Goal: Transaction & Acquisition: Download file/media

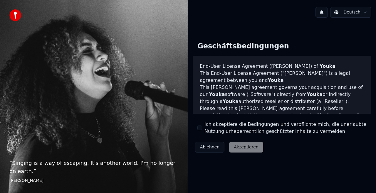
click at [224, 128] on label "Ich akzeptiere die Bedingungen und verpflichte mich, die unerlaubte Nutzung urh…" at bounding box center [286, 128] width 162 height 14
click at [202, 128] on button "Ich akzeptiere die Bedingungen und verpflichte mich, die unerlaubte Nutzung urh…" at bounding box center [200, 128] width 5 height 5
click at [247, 148] on button "Akzeptieren" at bounding box center [246, 147] width 34 height 11
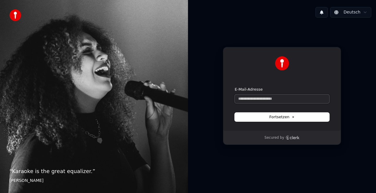
click at [279, 103] on input "E-Mail-Adresse" at bounding box center [282, 99] width 95 height 9
click at [280, 121] on button "Fortsetzen" at bounding box center [282, 117] width 95 height 9
type input "**********"
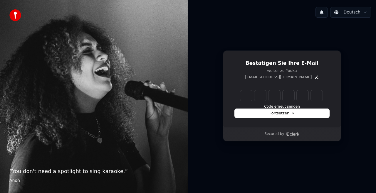
type input "*"
type input "**"
type input "*"
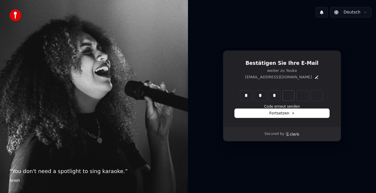
type input "***"
type input "*"
type input "****"
type input "*"
type input "******"
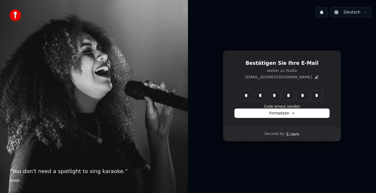
type input "*"
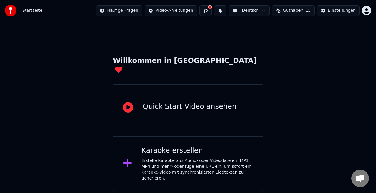
click at [214, 146] on div "Karaoke erstellen Erstelle Karaoke aus Audio- oder Videodateien (MP3, MP4 und m…" at bounding box center [198, 163] width 112 height 35
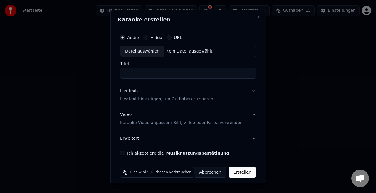
click at [142, 50] on div "Datei auswählen" at bounding box center [143, 51] width 44 height 11
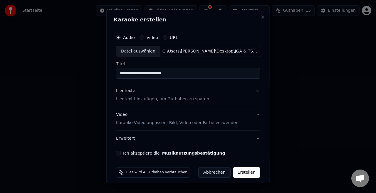
click at [182, 75] on input "**********" at bounding box center [188, 73] width 144 height 11
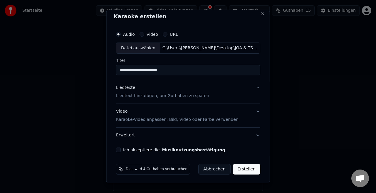
type input "**********"
click at [164, 96] on p "Liedtext hinzufügen, um Guthaben zu sparen" at bounding box center [162, 96] width 93 height 6
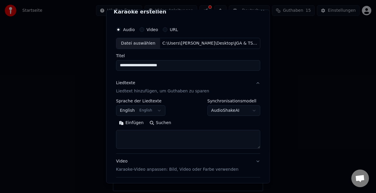
scroll to position [9, 0]
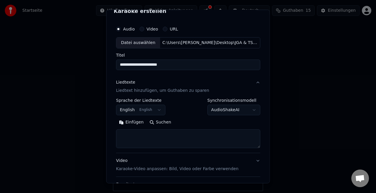
click at [151, 110] on button "English English" at bounding box center [140, 110] width 49 height 11
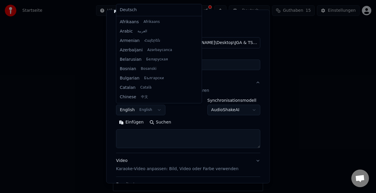
scroll to position [47, 0]
select select "**"
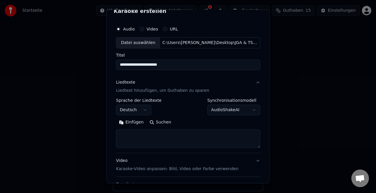
click at [148, 136] on textarea at bounding box center [188, 139] width 144 height 19
paste textarea "**********"
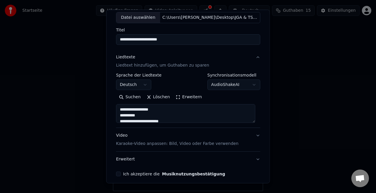
scroll to position [35, 0]
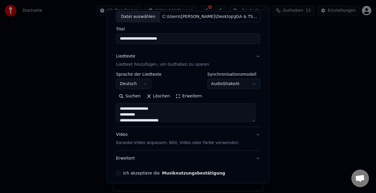
type textarea "**********"
click at [253, 85] on button "AudioShakeAI" at bounding box center [233, 84] width 53 height 11
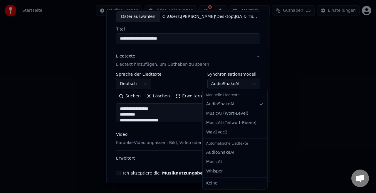
click at [253, 67] on body "**********" at bounding box center [188, 96] width 376 height 192
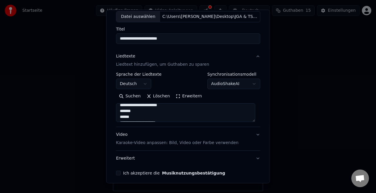
scroll to position [23, 0]
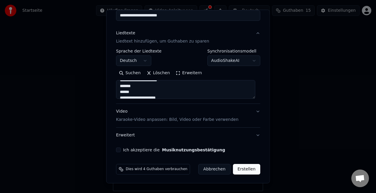
click at [194, 118] on p "Karaoke-Video anpassen: Bild, Video oder Farbe verwenden" at bounding box center [177, 120] width 123 height 6
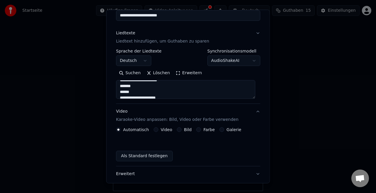
scroll to position [42, 0]
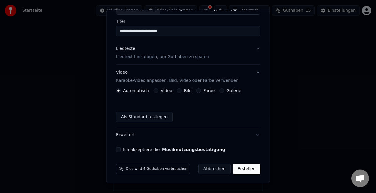
click at [220, 91] on button "Galerie" at bounding box center [222, 90] width 5 height 5
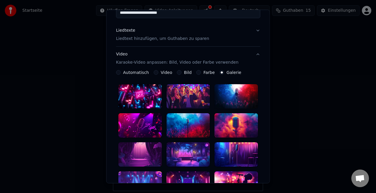
scroll to position [61, 0]
click at [184, 73] on label "Bild" at bounding box center [188, 73] width 8 height 4
click at [182, 73] on button "Bild" at bounding box center [179, 72] width 5 height 5
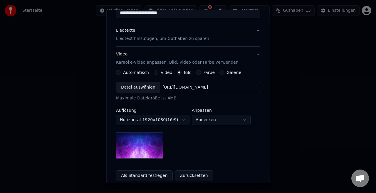
click at [161, 71] on label "Video" at bounding box center [166, 73] width 11 height 4
click at [158, 71] on button "Video" at bounding box center [156, 72] width 5 height 5
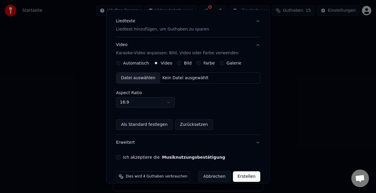
scroll to position [69, 0]
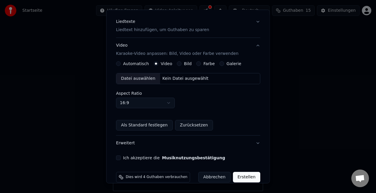
click at [199, 65] on div "Farbe" at bounding box center [205, 63] width 19 height 5
click at [196, 62] on button "Farbe" at bounding box center [198, 63] width 5 height 5
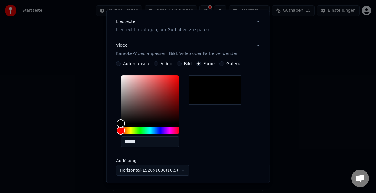
click at [220, 66] on div "**********" at bounding box center [188, 129] width 144 height 137
click at [220, 63] on button "Galerie" at bounding box center [222, 63] width 5 height 5
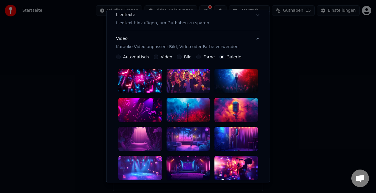
scroll to position [76, 0]
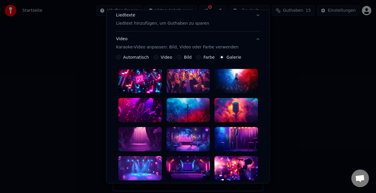
click at [180, 57] on div "Bild" at bounding box center [184, 57] width 15 height 5
click at [177, 56] on button "Bild" at bounding box center [179, 57] width 5 height 5
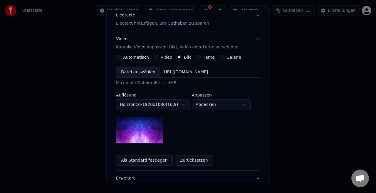
click at [155, 56] on button "Video" at bounding box center [156, 57] width 5 height 5
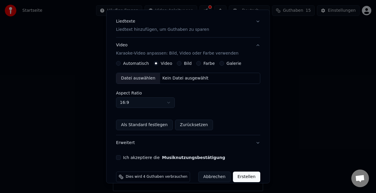
scroll to position [69, 0]
click at [139, 77] on div "Datei auswählen" at bounding box center [138, 78] width 44 height 11
click at [185, 62] on label "Bild" at bounding box center [188, 64] width 8 height 4
click at [182, 61] on button "Bild" at bounding box center [179, 63] width 5 height 5
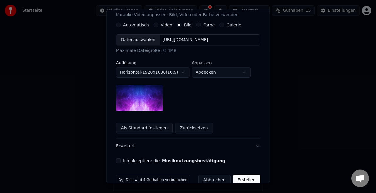
scroll to position [108, 0]
click at [132, 26] on label "Automatisch" at bounding box center [136, 25] width 26 height 4
click at [121, 26] on button "Automatisch" at bounding box center [118, 25] width 5 height 5
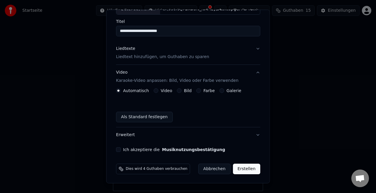
click at [164, 90] on label "Video" at bounding box center [166, 91] width 11 height 4
click at [158, 90] on button "Video" at bounding box center [156, 90] width 5 height 5
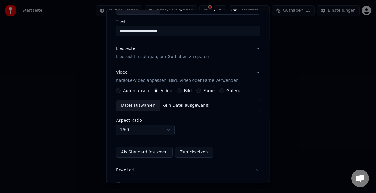
scroll to position [77, 0]
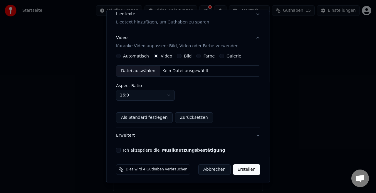
click at [179, 56] on div "Bild" at bounding box center [184, 56] width 15 height 5
click at [177, 55] on button "Bild" at bounding box center [179, 56] width 5 height 5
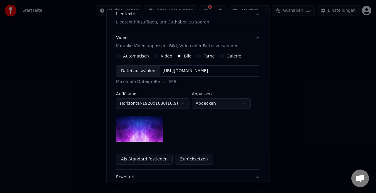
click at [138, 71] on div "Datei auswählen" at bounding box center [138, 71] width 44 height 11
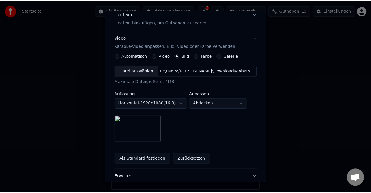
scroll to position [119, 0]
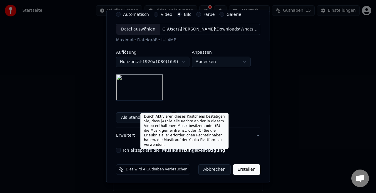
click at [198, 150] on button "Musiknutzungsbestätigung" at bounding box center [193, 150] width 63 height 4
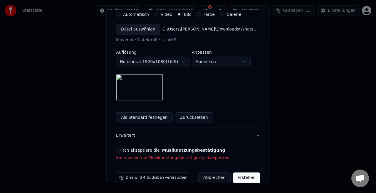
click at [122, 148] on div "Ich akzeptiere die Musiknutzungsbestätigung" at bounding box center [188, 150] width 144 height 5
click at [120, 149] on button "Ich akzeptiere die Musiknutzungsbestätigung" at bounding box center [118, 150] width 5 height 5
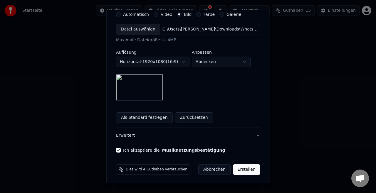
click at [247, 172] on button "Erstellen" at bounding box center [246, 170] width 27 height 11
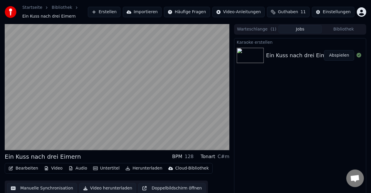
scroll to position [9, 0]
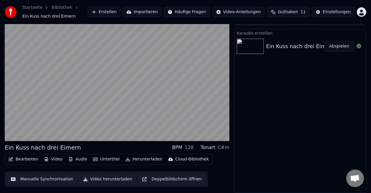
click at [75, 159] on button "Audio" at bounding box center [78, 159] width 24 height 8
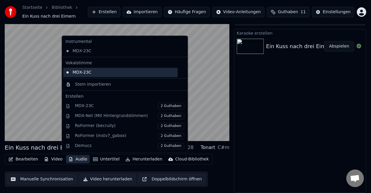
click at [85, 76] on div "MDX-23C" at bounding box center [120, 72] width 115 height 9
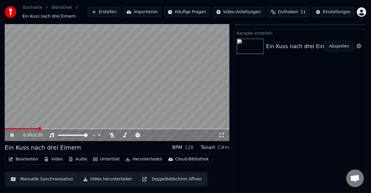
click at [53, 158] on button "Video" at bounding box center [53, 159] width 23 height 8
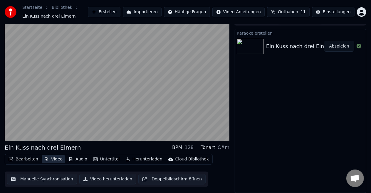
click at [53, 158] on button "Video" at bounding box center [53, 159] width 23 height 8
click at [74, 158] on button "Audio" at bounding box center [78, 159] width 24 height 8
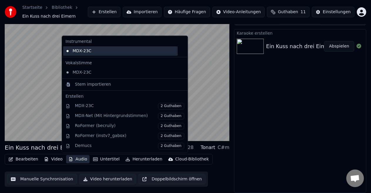
click at [81, 54] on div "MDX-23C" at bounding box center [120, 50] width 115 height 9
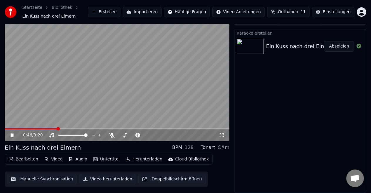
click at [15, 136] on icon at bounding box center [16, 135] width 14 height 5
click at [17, 126] on video at bounding box center [117, 78] width 225 height 126
click at [5, 131] on span at bounding box center [7, 129] width 4 height 4
click at [15, 136] on icon at bounding box center [16, 135] width 14 height 5
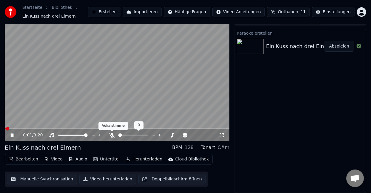
click at [112, 136] on icon at bounding box center [112, 135] width 6 height 5
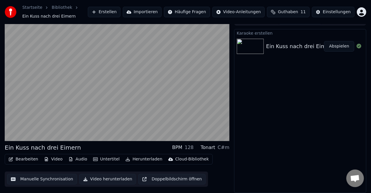
click at [264, 123] on div "Karaoke erstellen Ein Kuss nach drei Eimern Abspielen" at bounding box center [300, 111] width 132 height 164
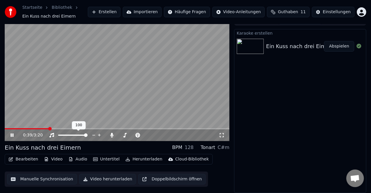
drag, startPoint x: 83, startPoint y: 137, endPoint x: 77, endPoint y: 137, distance: 6.2
click at [77, 137] on div at bounding box center [78, 136] width 47 height 6
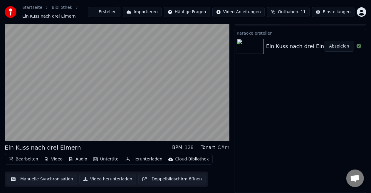
click at [190, 150] on div "128" at bounding box center [189, 147] width 9 height 7
click at [193, 148] on div "128" at bounding box center [189, 147] width 9 height 7
click at [182, 148] on div "BPM" at bounding box center [177, 147] width 10 height 7
click at [190, 148] on div "128" at bounding box center [189, 147] width 9 height 7
click at [193, 148] on div "128" at bounding box center [189, 147] width 9 height 7
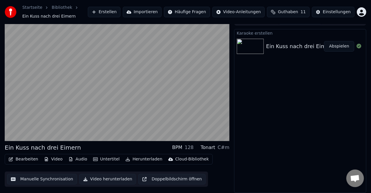
click at [77, 159] on button "Audio" at bounding box center [78, 159] width 24 height 8
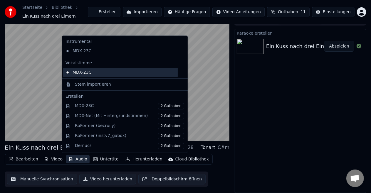
click at [86, 73] on div "MDX-23C" at bounding box center [120, 72] width 115 height 9
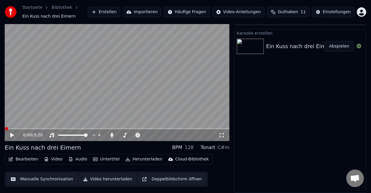
click at [12, 139] on div "0:00 / 3:20" at bounding box center [117, 136] width 225 height 12
click at [12, 137] on icon at bounding box center [16, 135] width 14 height 5
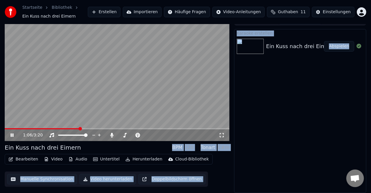
drag, startPoint x: 79, startPoint y: 128, endPoint x: 48, endPoint y: 126, distance: 30.9
click at [272, 153] on div "Karaoke erstellen Ein Kuss nach drei Eimern Abspielen" at bounding box center [300, 111] width 132 height 164
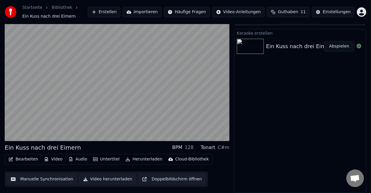
click at [75, 160] on button "Audio" at bounding box center [78, 159] width 24 height 8
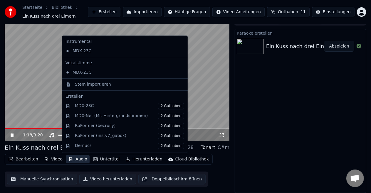
click at [263, 125] on div "Karaoke erstellen Ein Kuss nach drei Eimern Abspielen" at bounding box center [300, 111] width 132 height 164
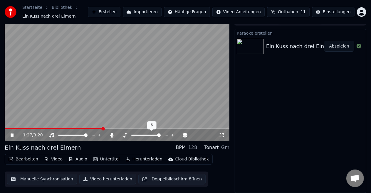
click at [161, 135] on span at bounding box center [159, 136] width 4 height 4
click at [146, 136] on span at bounding box center [146, 136] width 4 height 4
click at [148, 145] on div "Ein Kuss nach drei Eimern BPM 128 Tonart C#m" at bounding box center [117, 148] width 225 height 8
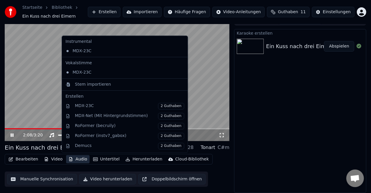
click at [73, 160] on button "Audio" at bounding box center [78, 159] width 24 height 8
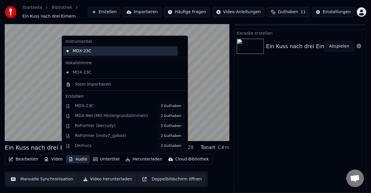
click at [67, 51] on div "MDX-23C" at bounding box center [120, 50] width 115 height 9
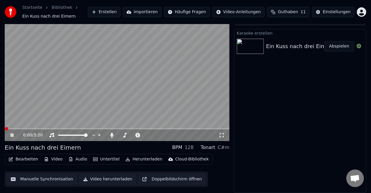
click at [13, 137] on icon at bounding box center [16, 135] width 14 height 5
click at [261, 115] on div "Karaoke erstellen Ein Kuss nach drei Eimern Abspielen" at bounding box center [300, 111] width 132 height 164
click at [196, 129] on span at bounding box center [117, 128] width 225 height 1
click at [12, 138] on div "3:05 / 3:20" at bounding box center [117, 136] width 220 height 6
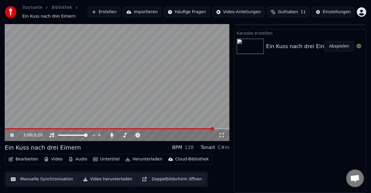
click at [12, 138] on div "3:06 / 3:20" at bounding box center [117, 136] width 220 height 6
click at [12, 138] on div "3:07 / 3:20" at bounding box center [117, 136] width 220 height 6
click at [11, 134] on icon at bounding box center [12, 136] width 3 height 4
click at [24, 160] on button "Bearbeiten" at bounding box center [23, 159] width 34 height 8
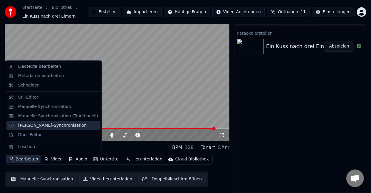
click at [43, 127] on div "[PERSON_NAME]-Synchronisation" at bounding box center [52, 126] width 68 height 6
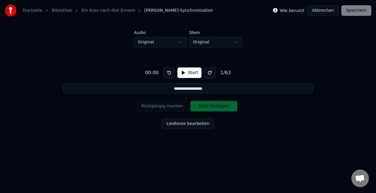
click at [191, 127] on button "Liedtexte bearbeiten" at bounding box center [188, 124] width 53 height 11
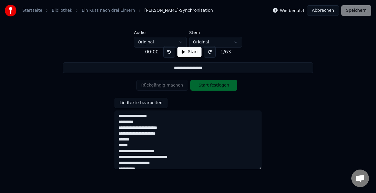
click at [320, 14] on button "Abbrechen" at bounding box center [323, 10] width 32 height 11
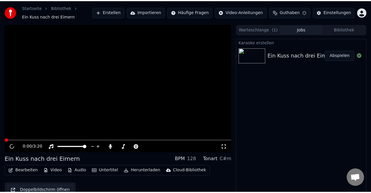
scroll to position [9, 0]
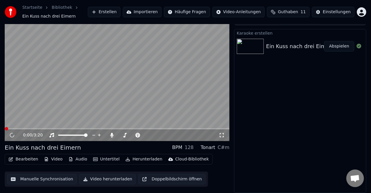
click at [18, 158] on button "Bearbeiten" at bounding box center [23, 159] width 34 height 8
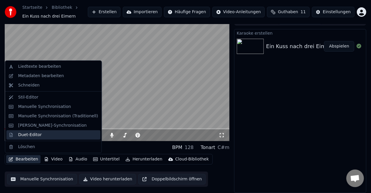
click at [25, 135] on div "Duet-Editor" at bounding box center [30, 135] width 24 height 6
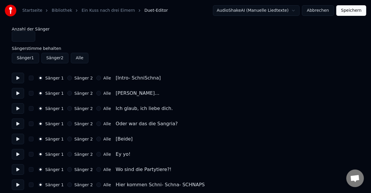
click at [24, 80] on div "Sänger 1 Sänger 2 Alle [Intro- SchniSchna]" at bounding box center [186, 78] width 348 height 11
click at [31, 79] on button "button" at bounding box center [31, 78] width 5 height 5
click at [41, 78] on circle "button" at bounding box center [41, 78] width 2 height 2
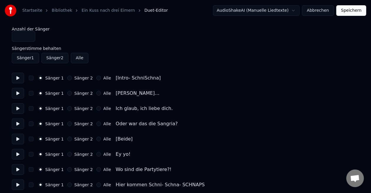
click at [30, 77] on button "button" at bounding box center [31, 78] width 5 height 5
click at [15, 79] on button at bounding box center [18, 78] width 12 height 11
click at [31, 79] on button "button" at bounding box center [31, 78] width 5 height 5
click at [32, 78] on button "button" at bounding box center [31, 78] width 5 height 5
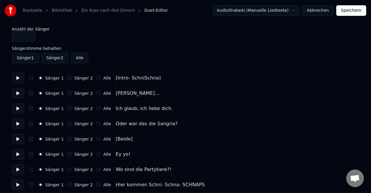
click at [31, 92] on button "button" at bounding box center [31, 93] width 5 height 5
click at [30, 81] on div "Sänger 1 Sänger 2 Alle [Intro- SchniSchna]" at bounding box center [186, 78] width 348 height 11
click at [14, 95] on button at bounding box center [18, 93] width 12 height 11
click at [317, 12] on button "Abbrechen" at bounding box center [318, 10] width 32 height 11
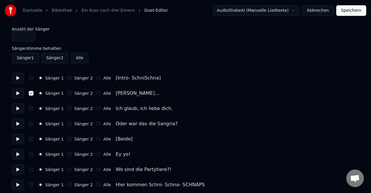
scroll to position [9, 0]
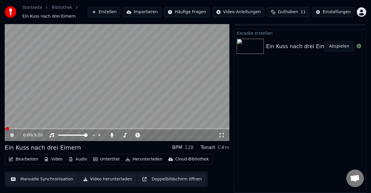
click at [41, 180] on button "Manuelle Synchronisation" at bounding box center [42, 179] width 70 height 11
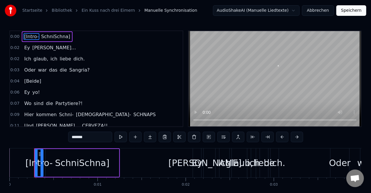
click at [51, 36] on span "SchniSchna]" at bounding box center [56, 36] width 30 height 7
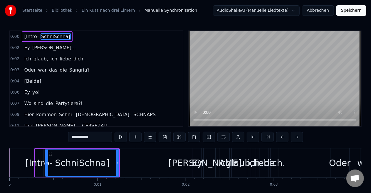
click at [41, 36] on span "SchniSchna]" at bounding box center [56, 36] width 30 height 7
click at [31, 39] on span "[Intro-" at bounding box center [32, 36] width 16 height 7
type input "*******"
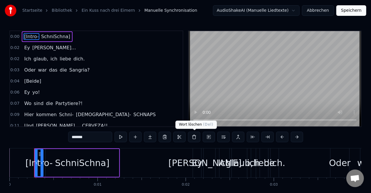
click at [197, 138] on button at bounding box center [194, 137] width 12 height 11
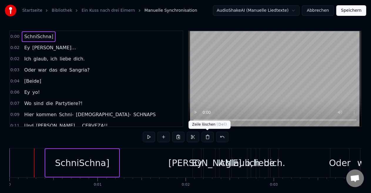
click at [208, 136] on button at bounding box center [208, 137] width 12 height 11
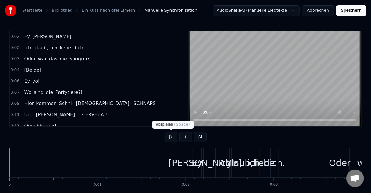
click at [169, 134] on button at bounding box center [171, 137] width 12 height 11
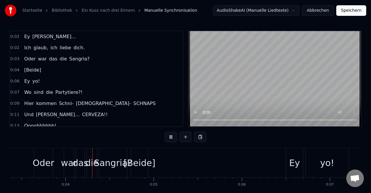
scroll to position [0, 297]
click at [32, 39] on span "[PERSON_NAME]…" at bounding box center [54, 36] width 45 height 7
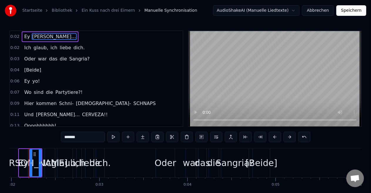
scroll to position [0, 165]
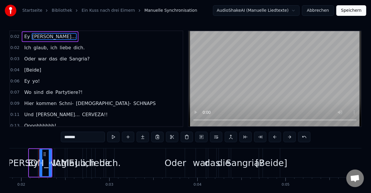
click at [26, 37] on span "Ey" at bounding box center [27, 36] width 7 height 7
type input "**"
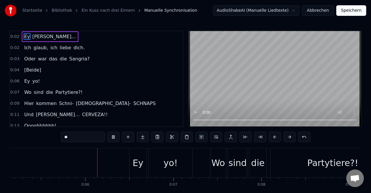
scroll to position [0, 458]
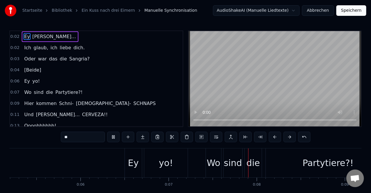
click at [14, 37] on span "0:02" at bounding box center [14, 37] width 9 height 6
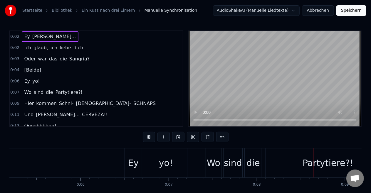
click at [34, 34] on span "[PERSON_NAME]…" at bounding box center [54, 36] width 45 height 7
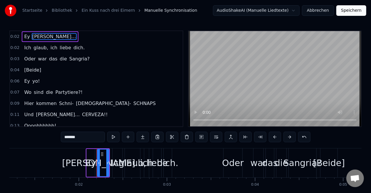
scroll to position [0, 95]
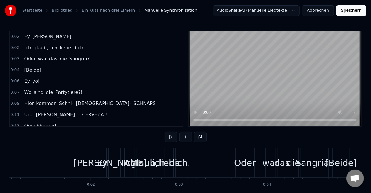
click at [102, 154] on div "Ey" at bounding box center [102, 163] width 8 height 29
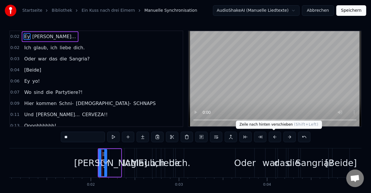
click at [275, 139] on button at bounding box center [275, 137] width 12 height 11
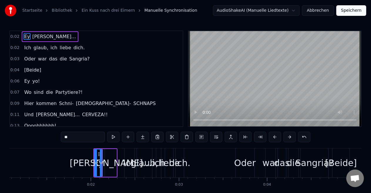
click at [275, 139] on button at bounding box center [275, 137] width 12 height 11
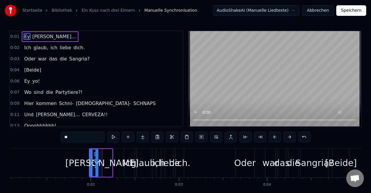
click at [275, 139] on button at bounding box center [275, 137] width 12 height 11
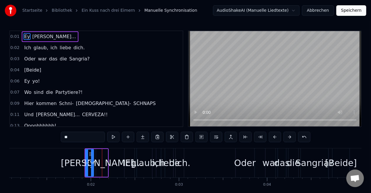
click at [275, 139] on button at bounding box center [275, 137] width 12 height 11
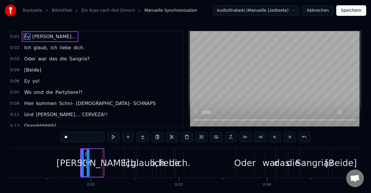
click at [275, 139] on button at bounding box center [275, 137] width 12 height 11
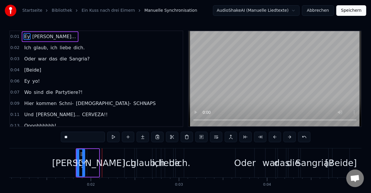
click at [275, 139] on button at bounding box center [275, 137] width 12 height 11
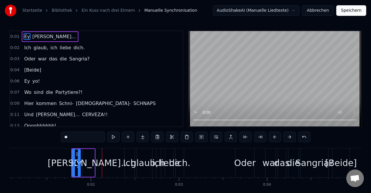
click at [275, 139] on button at bounding box center [275, 137] width 12 height 11
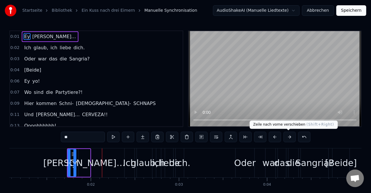
click at [289, 139] on button at bounding box center [290, 137] width 12 height 11
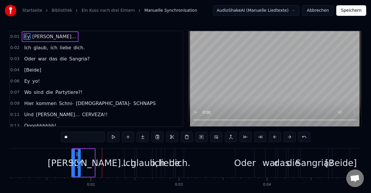
click at [289, 139] on button at bounding box center [290, 137] width 12 height 11
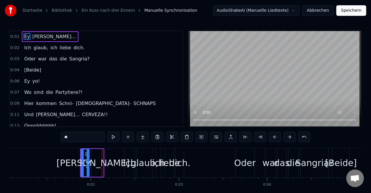
click at [289, 139] on button at bounding box center [290, 137] width 12 height 11
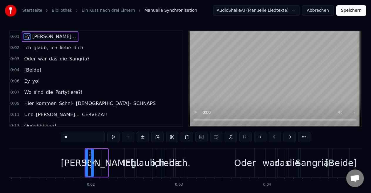
click at [289, 139] on button at bounding box center [290, 137] width 12 height 11
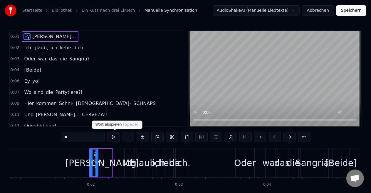
click at [116, 137] on button at bounding box center [113, 137] width 12 height 11
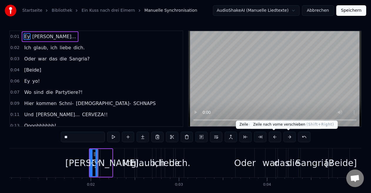
click at [285, 139] on button at bounding box center [290, 137] width 12 height 11
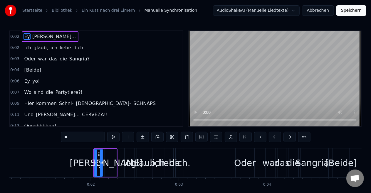
click at [285, 139] on button at bounding box center [290, 137] width 12 height 11
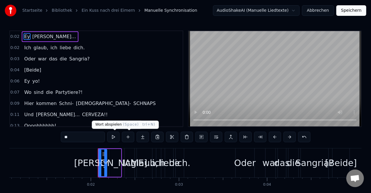
click at [113, 138] on button at bounding box center [113, 137] width 12 height 11
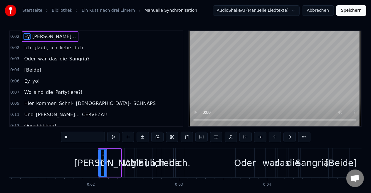
click at [113, 138] on button at bounding box center [113, 137] width 12 height 11
click at [272, 140] on button at bounding box center [275, 137] width 12 height 11
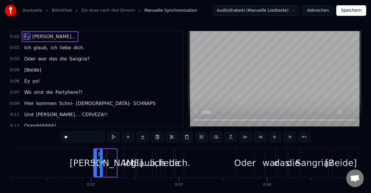
click at [272, 140] on button at bounding box center [275, 137] width 12 height 11
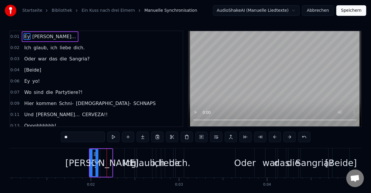
click at [272, 140] on button at bounding box center [275, 137] width 12 height 11
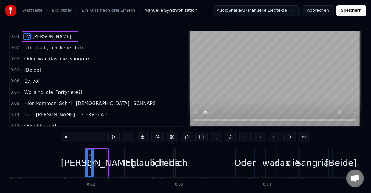
click at [272, 140] on button at bounding box center [275, 137] width 12 height 11
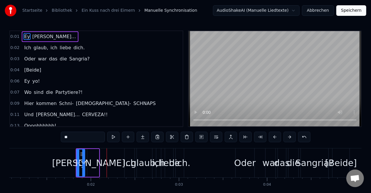
click at [272, 140] on button at bounding box center [275, 137] width 12 height 11
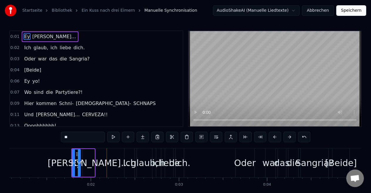
click at [272, 140] on button at bounding box center [275, 137] width 12 height 11
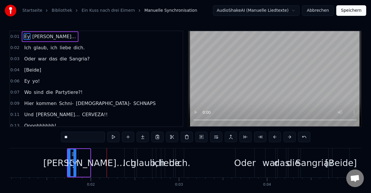
click at [272, 140] on button at bounding box center [275, 137] width 12 height 11
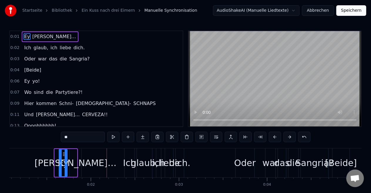
click at [272, 140] on button at bounding box center [275, 137] width 12 height 11
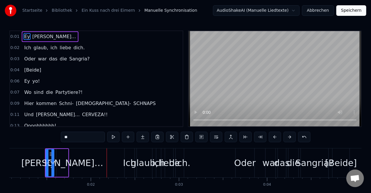
click at [272, 140] on button at bounding box center [275, 137] width 12 height 11
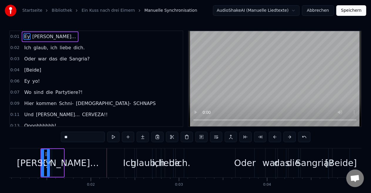
click at [272, 140] on button at bounding box center [275, 137] width 12 height 11
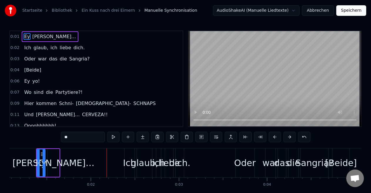
click at [272, 140] on button at bounding box center [275, 137] width 12 height 11
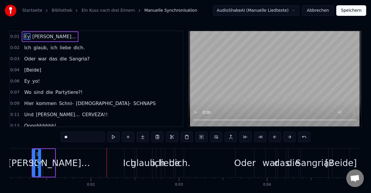
click at [272, 140] on button at bounding box center [275, 137] width 12 height 11
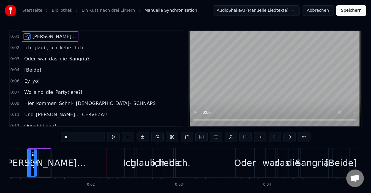
click at [272, 140] on button at bounding box center [275, 137] width 12 height 11
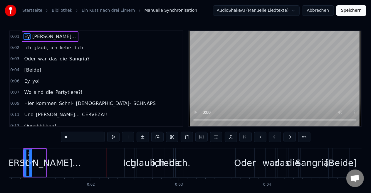
click at [272, 140] on button at bounding box center [275, 137] width 12 height 11
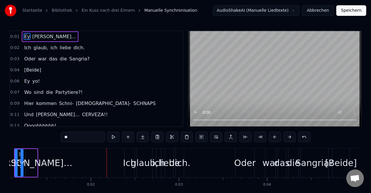
click at [272, 140] on button at bounding box center [275, 137] width 12 height 11
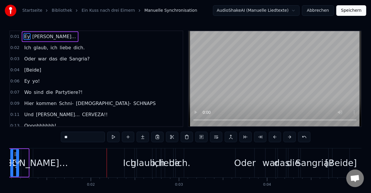
click at [272, 140] on button at bounding box center [275, 137] width 12 height 11
click at [115, 142] on button at bounding box center [113, 137] width 12 height 11
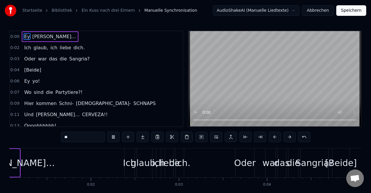
scroll to position [0, 61]
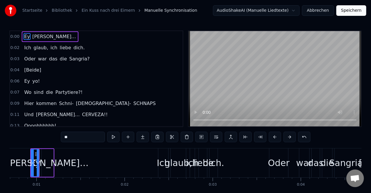
click at [274, 139] on button at bounding box center [275, 137] width 12 height 11
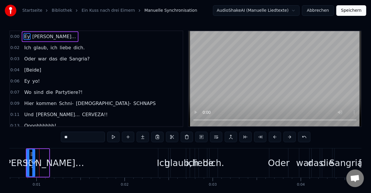
click at [274, 139] on button at bounding box center [275, 137] width 12 height 11
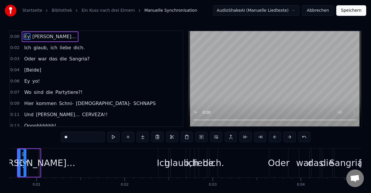
click at [274, 139] on button at bounding box center [275, 137] width 12 height 11
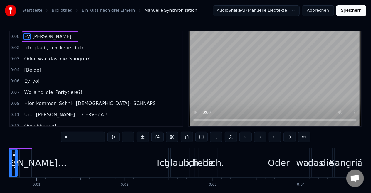
click at [274, 139] on button at bounding box center [275, 137] width 12 height 11
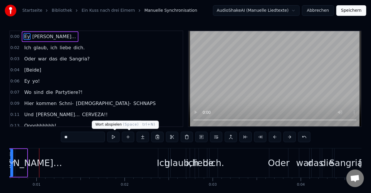
click at [115, 136] on button at bounding box center [113, 137] width 12 height 11
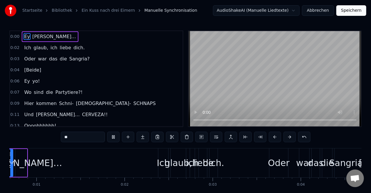
scroll to position [0, 26]
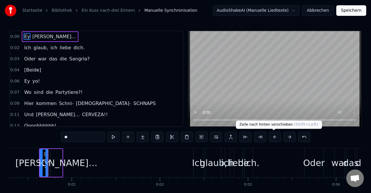
click at [272, 140] on button at bounding box center [275, 137] width 12 height 11
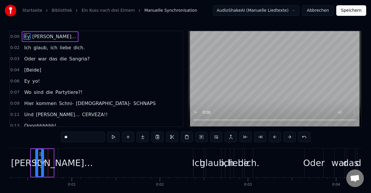
click at [272, 140] on button at bounding box center [275, 137] width 12 height 11
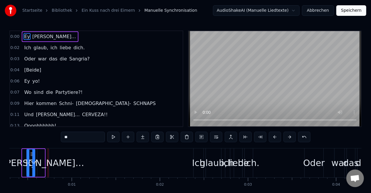
click at [272, 140] on button at bounding box center [275, 137] width 12 height 11
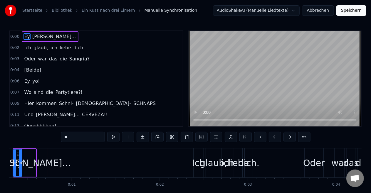
click at [272, 140] on button at bounding box center [275, 137] width 12 height 11
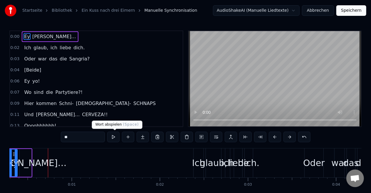
click at [118, 135] on button at bounding box center [113, 137] width 12 height 11
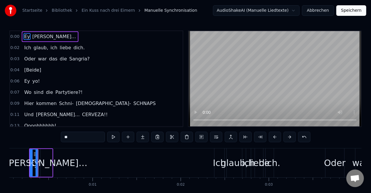
scroll to position [0, 4]
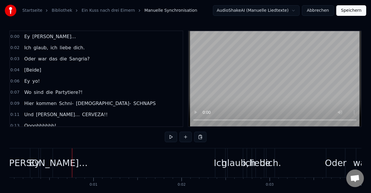
click at [32, 161] on div "[PERSON_NAME]…" at bounding box center [47, 163] width 82 height 13
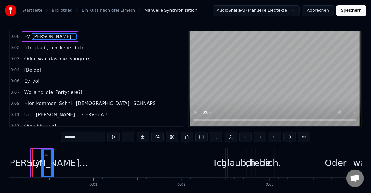
scroll to position [0, 0]
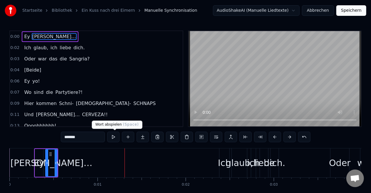
click at [118, 136] on button at bounding box center [113, 137] width 12 height 11
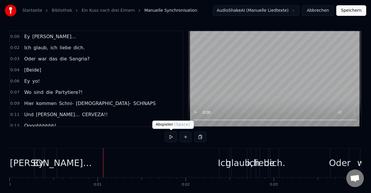
click at [173, 140] on button at bounding box center [171, 137] width 12 height 11
click at [86, 165] on div at bounding box center [86, 163] width 0 height 29
drag, startPoint x: 86, startPoint y: 165, endPoint x: 38, endPoint y: 168, distance: 48.3
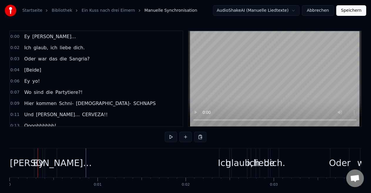
drag, startPoint x: 86, startPoint y: 154, endPoint x: 47, endPoint y: 160, distance: 39.0
click at [177, 133] on div at bounding box center [186, 137] width 42 height 11
click at [173, 139] on button at bounding box center [171, 137] width 12 height 11
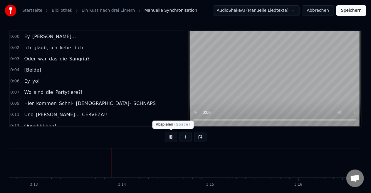
scroll to position [0, 17008]
click at [172, 138] on button at bounding box center [171, 137] width 12 height 11
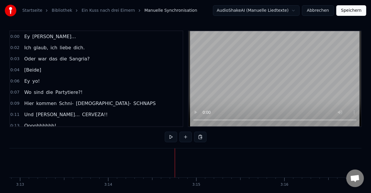
click at [195, 120] on video at bounding box center [275, 79] width 173 height 96
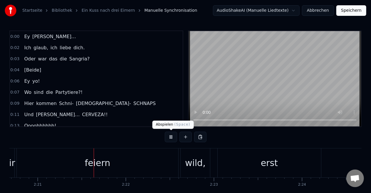
scroll to position [0, 12406]
click at [172, 138] on button at bounding box center [171, 137] width 12 height 11
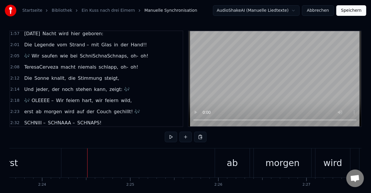
scroll to position [544, 0]
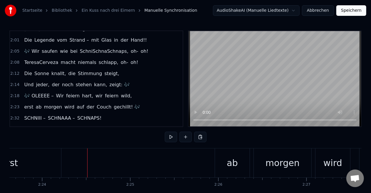
click at [104, 93] on span "feiern" at bounding box center [111, 96] width 15 height 7
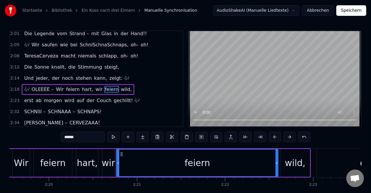
scroll to position [0, 12306]
drag, startPoint x: 294, startPoint y: 164, endPoint x: 265, endPoint y: 169, distance: 29.5
click at [265, 169] on div "🎶 OLEEEE – Wir feiern hart, wir feiern wild," at bounding box center [100, 163] width 421 height 29
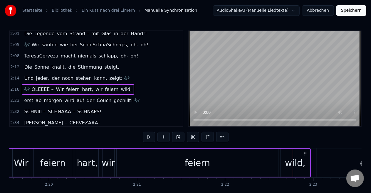
click at [289, 163] on div "wild," at bounding box center [295, 163] width 21 height 13
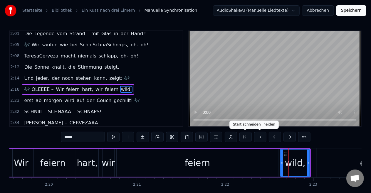
click at [247, 138] on button at bounding box center [246, 137] width 12 height 11
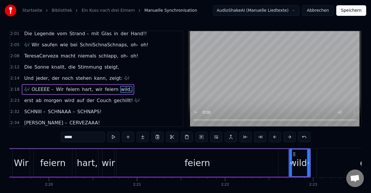
click at [247, 138] on button at bounding box center [246, 137] width 12 height 11
click at [273, 138] on button at bounding box center [275, 137] width 12 height 11
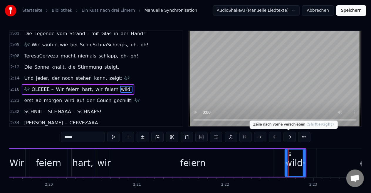
click at [286, 138] on button at bounding box center [290, 137] width 12 height 11
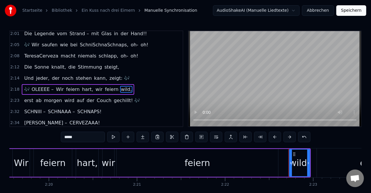
click at [291, 165] on icon at bounding box center [291, 163] width 2 height 5
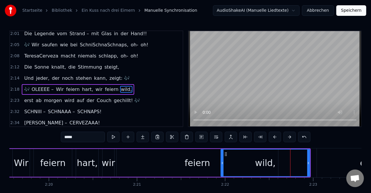
drag, startPoint x: 291, startPoint y: 165, endPoint x: 223, endPoint y: 171, distance: 68.8
click at [223, 171] on div at bounding box center [222, 163] width 2 height 27
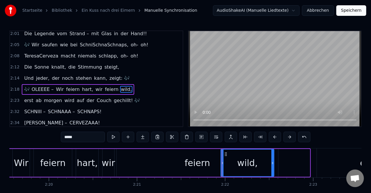
drag, startPoint x: 309, startPoint y: 163, endPoint x: 273, endPoint y: 164, distance: 35.9
click at [273, 164] on icon at bounding box center [273, 163] width 2 height 5
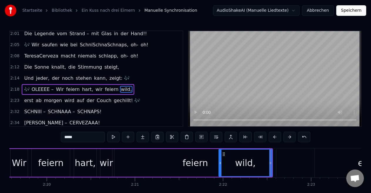
scroll to position [0, 12308]
click at [105, 157] on div "wir" at bounding box center [105, 163] width 13 height 13
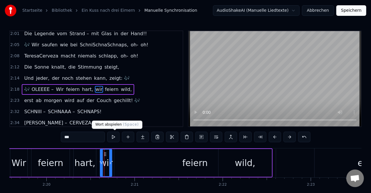
click at [118, 136] on button at bounding box center [113, 137] width 12 height 11
click at [189, 166] on div "feiern" at bounding box center [196, 163] width 26 height 13
type input "******"
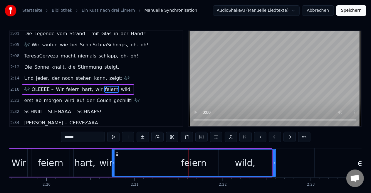
click at [113, 162] on icon at bounding box center [113, 163] width 2 height 5
click at [114, 161] on icon at bounding box center [115, 163] width 2 height 5
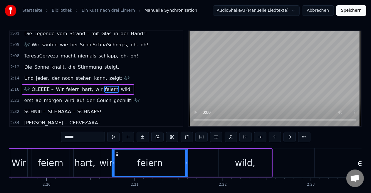
drag, startPoint x: 275, startPoint y: 164, endPoint x: 188, endPoint y: 168, distance: 87.4
click at [188, 168] on div at bounding box center [186, 163] width 2 height 27
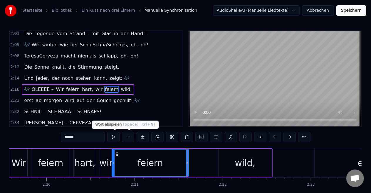
click at [114, 138] on button at bounding box center [113, 137] width 12 height 11
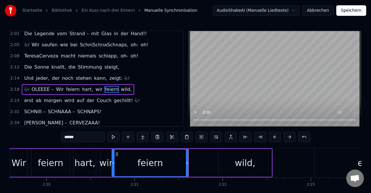
click at [114, 138] on button at bounding box center [113, 137] width 12 height 11
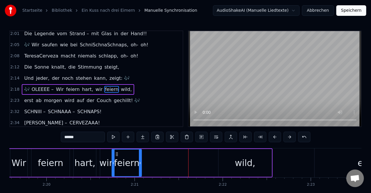
drag, startPoint x: 188, startPoint y: 163, endPoint x: 141, endPoint y: 159, distance: 46.9
click at [141, 159] on div at bounding box center [140, 163] width 2 height 27
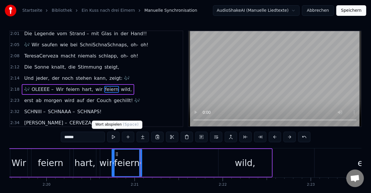
click at [115, 137] on button at bounding box center [113, 137] width 12 height 11
click at [218, 164] on div "🎶 OLEEEE – Wir feiern hart, wir feiern wild," at bounding box center [80, 163] width 385 height 29
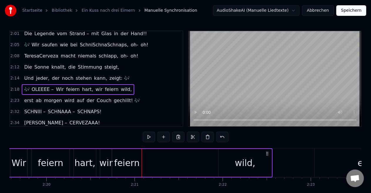
click at [235, 162] on div "wild," at bounding box center [245, 163] width 53 height 28
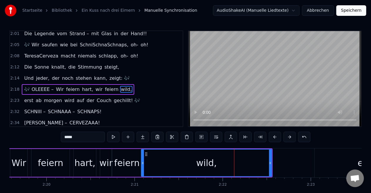
drag, startPoint x: 220, startPoint y: 162, endPoint x: 143, endPoint y: 160, distance: 77.3
click at [143, 160] on div at bounding box center [143, 163] width 2 height 27
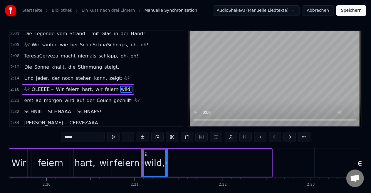
drag, startPoint x: 270, startPoint y: 164, endPoint x: 166, endPoint y: 166, distance: 104.1
click at [166, 166] on div at bounding box center [166, 163] width 2 height 27
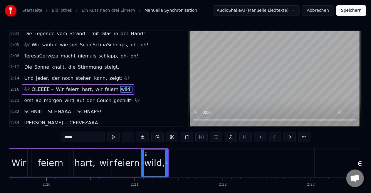
click at [127, 159] on div "feiern" at bounding box center [127, 163] width 26 height 13
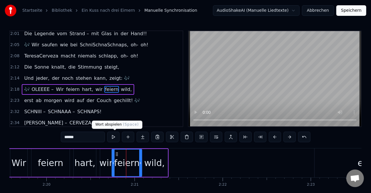
click at [116, 136] on button at bounding box center [113, 137] width 12 height 11
click at [150, 157] on div "wild," at bounding box center [154, 163] width 21 height 13
type input "*****"
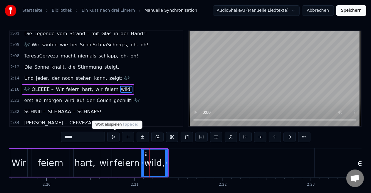
click at [115, 136] on button at bounding box center [113, 137] width 12 height 11
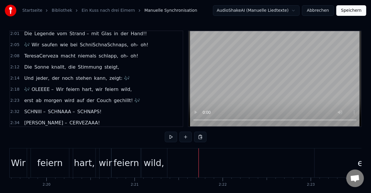
click at [71, 153] on div "🎶 OLEEEE – Wir feiern hart, wir feiern wild," at bounding box center [28, 163] width 281 height 29
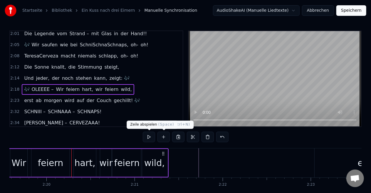
click at [153, 135] on button at bounding box center [149, 137] width 12 height 11
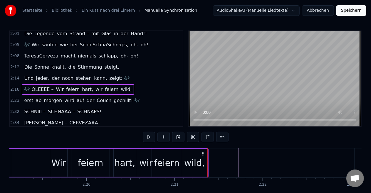
scroll to position [0, 12269]
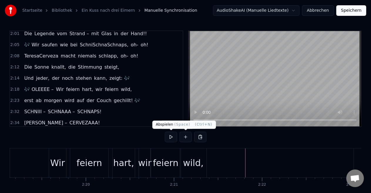
click at [173, 135] on button at bounding box center [171, 137] width 12 height 11
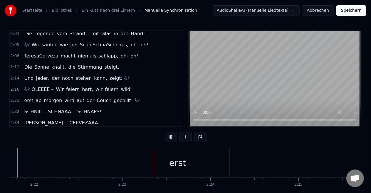
scroll to position [0, 12564]
click at [173, 135] on button at bounding box center [171, 137] width 12 height 11
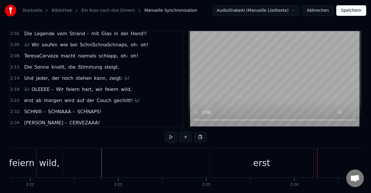
scroll to position [0, 12407]
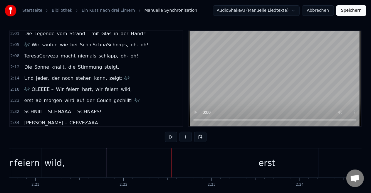
click at [226, 166] on div "erst" at bounding box center [266, 163] width 103 height 29
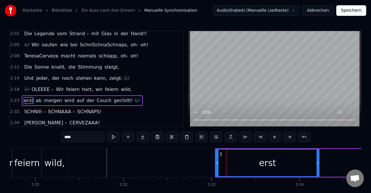
scroll to position [561, 0]
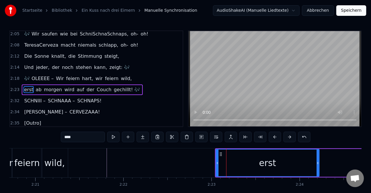
drag, startPoint x: 236, startPoint y: 148, endPoint x: 220, endPoint y: 150, distance: 16.0
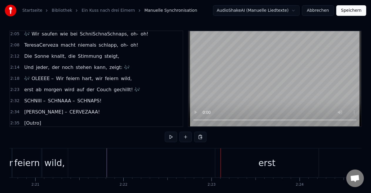
click at [235, 161] on div "erst" at bounding box center [266, 163] width 103 height 29
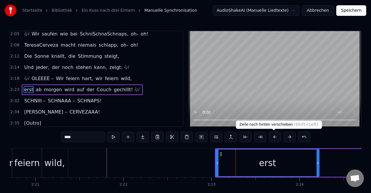
click at [273, 139] on button at bounding box center [275, 137] width 12 height 11
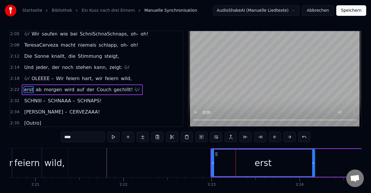
click at [273, 139] on button at bounding box center [275, 137] width 12 height 11
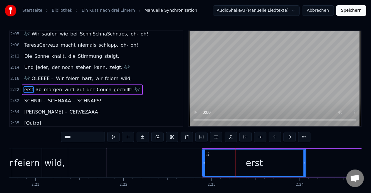
click at [273, 139] on button at bounding box center [275, 137] width 12 height 11
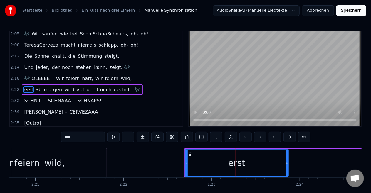
click at [273, 139] on button at bounding box center [275, 137] width 12 height 11
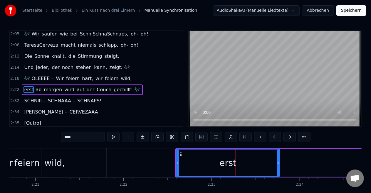
click at [273, 139] on button at bounding box center [275, 137] width 12 height 11
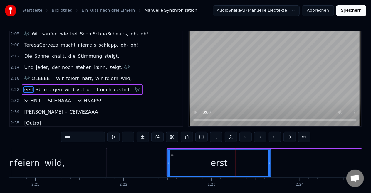
click at [273, 139] on button at bounding box center [275, 137] width 12 height 11
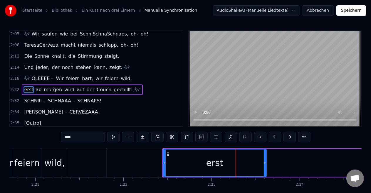
click at [273, 139] on button at bounding box center [275, 137] width 12 height 11
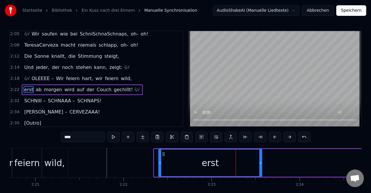
click at [273, 139] on button at bounding box center [275, 137] width 12 height 11
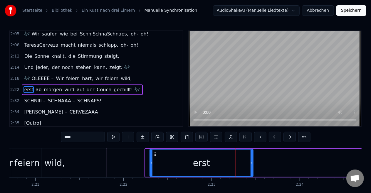
click at [273, 139] on button at bounding box center [275, 137] width 12 height 11
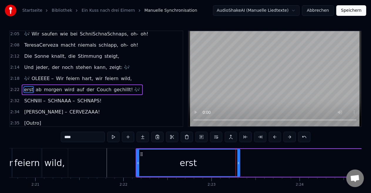
click at [273, 139] on button at bounding box center [275, 137] width 12 height 11
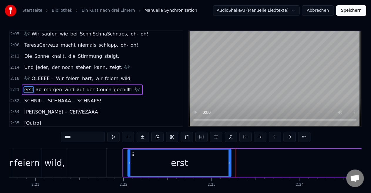
click at [273, 139] on button at bounding box center [275, 137] width 12 height 11
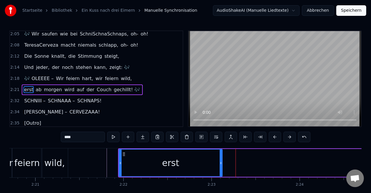
click at [273, 139] on button at bounding box center [275, 137] width 12 height 11
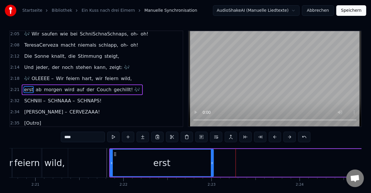
click at [273, 139] on button at bounding box center [275, 137] width 12 height 11
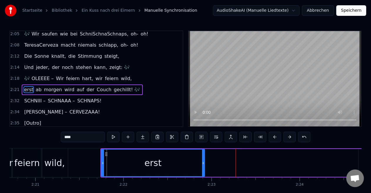
click at [273, 139] on button at bounding box center [275, 137] width 12 height 11
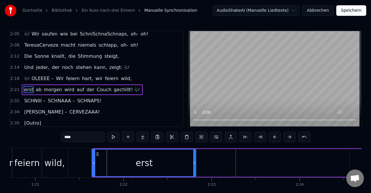
click at [273, 139] on button at bounding box center [275, 137] width 12 height 11
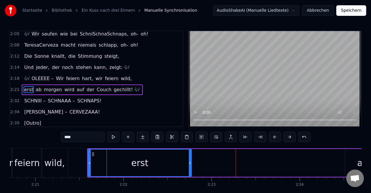
click at [101, 160] on div "erst" at bounding box center [139, 163] width 103 height 27
click at [118, 139] on button at bounding box center [113, 137] width 12 height 11
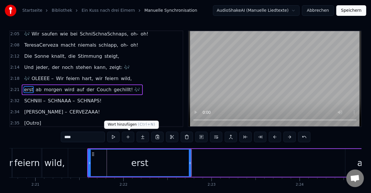
click at [117, 137] on button at bounding box center [113, 137] width 12 height 11
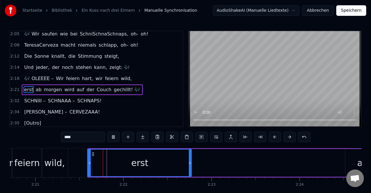
click at [117, 137] on button at bounding box center [113, 137] width 12 height 11
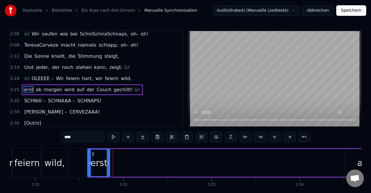
drag, startPoint x: 190, startPoint y: 162, endPoint x: 108, endPoint y: 163, distance: 81.7
click at [108, 163] on icon at bounding box center [108, 163] width 2 height 5
click at [118, 133] on button at bounding box center [113, 137] width 12 height 11
click at [110, 160] on div at bounding box center [110, 163] width 2 height 27
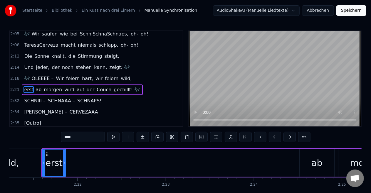
scroll to position [0, 12462]
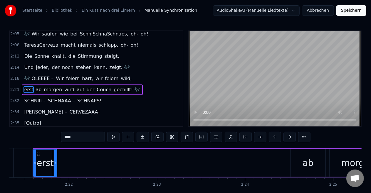
click at [315, 166] on div "ab" at bounding box center [308, 163] width 35 height 28
type input "**"
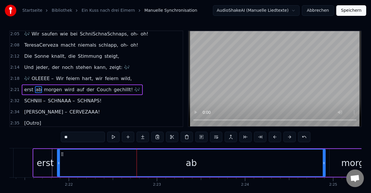
drag, startPoint x: 292, startPoint y: 163, endPoint x: 58, endPoint y: 170, distance: 233.8
click at [58, 170] on div at bounding box center [59, 163] width 2 height 27
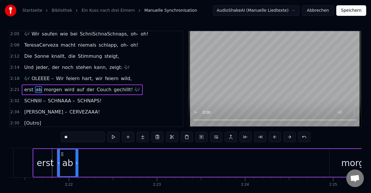
drag, startPoint x: 323, startPoint y: 163, endPoint x: 77, endPoint y: 203, distance: 249.8
click at [77, 193] on html "Startseite Bibliothek Ein Kuss nach drei Eimern Manuelle Synchronisation AudioS…" at bounding box center [185, 108] width 371 height 217
drag, startPoint x: 342, startPoint y: 162, endPoint x: 198, endPoint y: 174, distance: 143.6
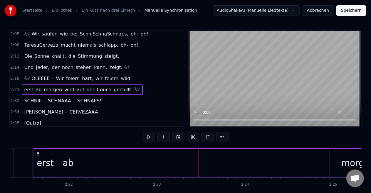
drag, startPoint x: 350, startPoint y: 164, endPoint x: 313, endPoint y: 167, distance: 36.8
click at [345, 163] on div "morgen" at bounding box center [359, 163] width 34 height 13
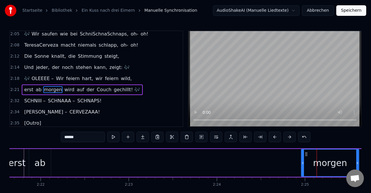
scroll to position [0, 12490]
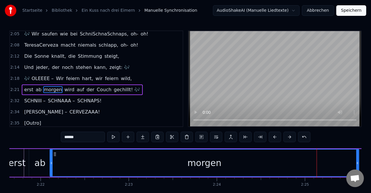
drag, startPoint x: 304, startPoint y: 161, endPoint x: 52, endPoint y: 158, distance: 251.6
click at [52, 158] on div at bounding box center [51, 163] width 2 height 27
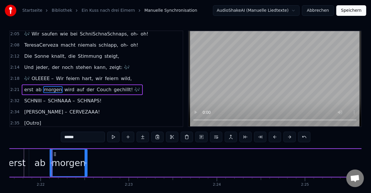
drag, startPoint x: 359, startPoint y: 163, endPoint x: 87, endPoint y: 170, distance: 272.0
click at [87, 170] on div at bounding box center [86, 163] width 2 height 27
click at [86, 162] on icon at bounding box center [86, 163] width 2 height 5
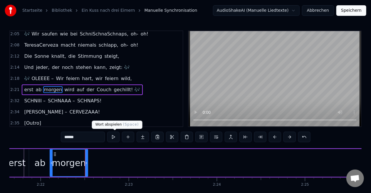
click at [116, 137] on button at bounding box center [113, 137] width 12 height 11
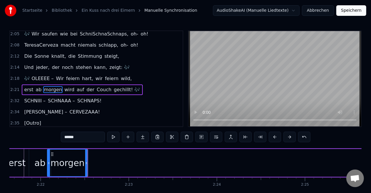
click at [49, 162] on icon at bounding box center [49, 163] width 2 height 5
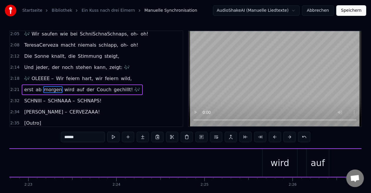
scroll to position [0, 12591]
drag, startPoint x: 269, startPoint y: 166, endPoint x: 145, endPoint y: 165, distance: 124.6
click at [145, 165] on div "erst ab [DATE] wird auf der Couch gechillt! 🎶" at bounding box center [291, 163] width 777 height 29
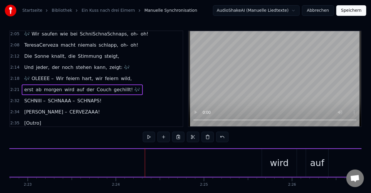
click at [278, 167] on div "wird" at bounding box center [279, 163] width 19 height 13
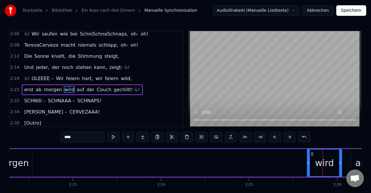
scroll to position [0, 12538]
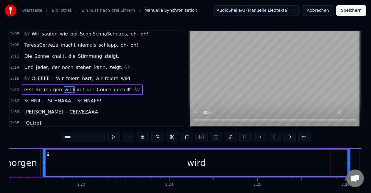
drag, startPoint x: 316, startPoint y: 162, endPoint x: 44, endPoint y: 174, distance: 273.1
click at [44, 174] on div at bounding box center [44, 163] width 2 height 27
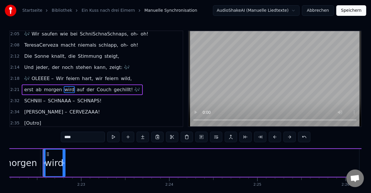
drag, startPoint x: 349, startPoint y: 163, endPoint x: 63, endPoint y: 193, distance: 286.6
click at [63, 193] on div "[PERSON_NAME]… Ich glaub, ich liebe dich. Oder war das die Sangria? [Beide] Ey …" at bounding box center [185, 170] width 352 height 44
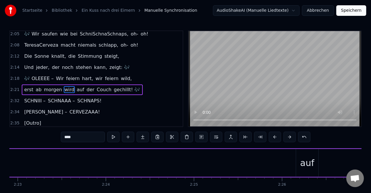
scroll to position [0, 12613]
click at [285, 164] on div "auf" at bounding box center [295, 163] width 23 height 28
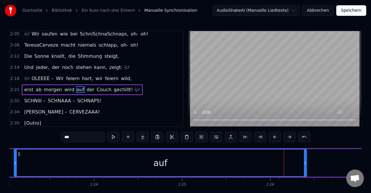
drag, startPoint x: 285, startPoint y: 163, endPoint x: 12, endPoint y: 174, distance: 273.0
click at [14, 174] on div at bounding box center [15, 163] width 2 height 27
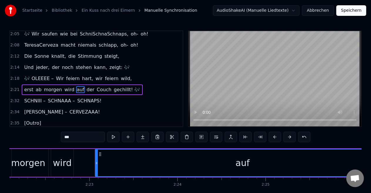
scroll to position [0, 12529]
click at [63, 167] on div "wird" at bounding box center [62, 163] width 19 height 13
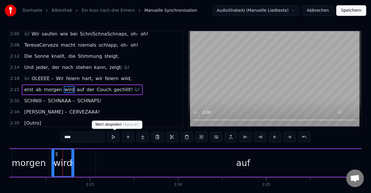
click at [116, 136] on button at bounding box center [113, 137] width 12 height 11
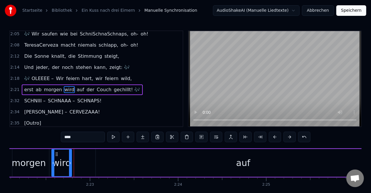
click at [70, 164] on icon at bounding box center [70, 163] width 2 height 5
click at [105, 164] on div "auf" at bounding box center [243, 163] width 295 height 28
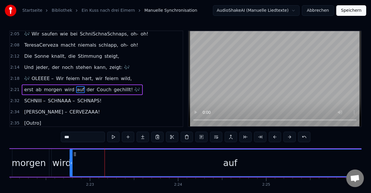
drag, startPoint x: 97, startPoint y: 163, endPoint x: 71, endPoint y: 165, distance: 25.9
click at [71, 165] on div at bounding box center [71, 163] width 2 height 27
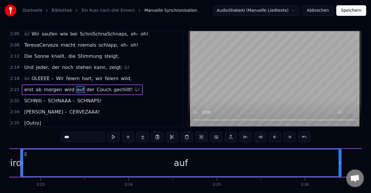
scroll to position [0, 12581]
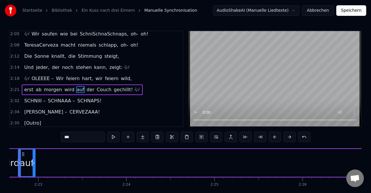
drag, startPoint x: 338, startPoint y: 163, endPoint x: 34, endPoint y: 168, distance: 304.0
click at [34, 168] on div at bounding box center [34, 163] width 2 height 27
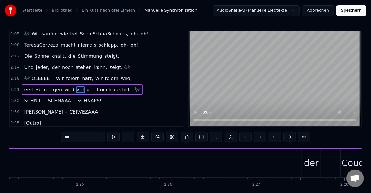
scroll to position [0, 12716]
click at [317, 165] on div "der" at bounding box center [311, 163] width 15 height 13
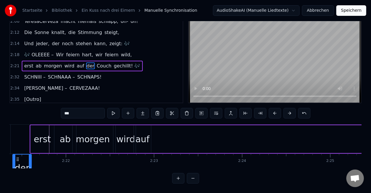
scroll to position [0, 12428]
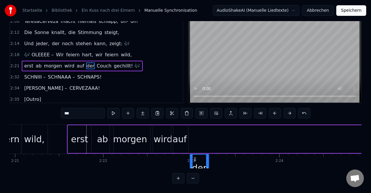
drag, startPoint x: 306, startPoint y: 155, endPoint x: 195, endPoint y: 121, distance: 116.6
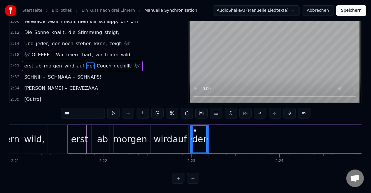
scroll to position [0, 12441]
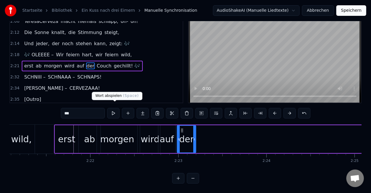
click at [113, 112] on button at bounding box center [113, 113] width 12 height 11
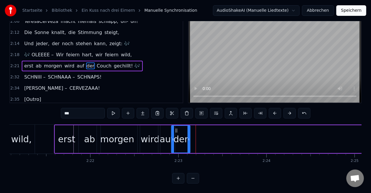
drag, startPoint x: 181, startPoint y: 126, endPoint x: 176, endPoint y: 127, distance: 5.8
click at [176, 128] on icon at bounding box center [176, 130] width 5 height 5
click at [148, 138] on div "wird" at bounding box center [150, 139] width 19 height 13
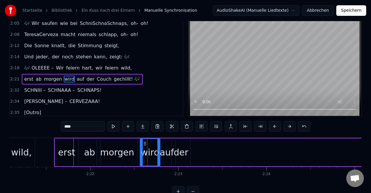
scroll to position [0, 0]
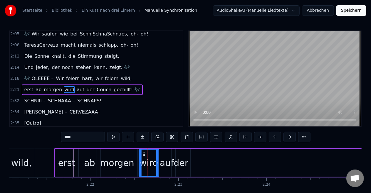
click at [143, 153] on circle at bounding box center [143, 153] width 0 height 0
click at [168, 163] on div "auf" at bounding box center [167, 163] width 14 height 13
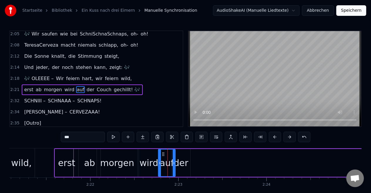
click at [184, 163] on div "der" at bounding box center [181, 163] width 15 height 13
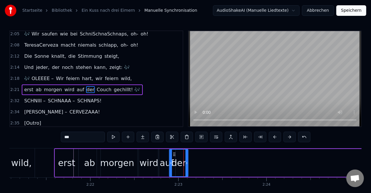
click at [173, 153] on icon at bounding box center [174, 154] width 5 height 5
click at [167, 165] on div "auf" at bounding box center [167, 163] width 14 height 13
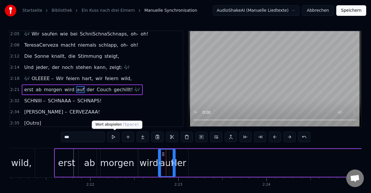
click at [115, 138] on button at bounding box center [113, 137] width 12 height 11
click at [153, 167] on div "wird" at bounding box center [149, 163] width 19 height 13
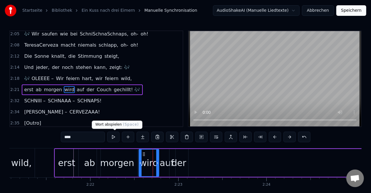
click at [114, 138] on button at bounding box center [113, 137] width 12 height 11
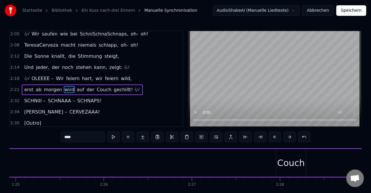
scroll to position [0, 12784]
click at [273, 154] on div "Couch" at bounding box center [286, 163] width 29 height 28
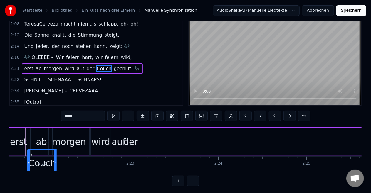
scroll to position [0, 12487]
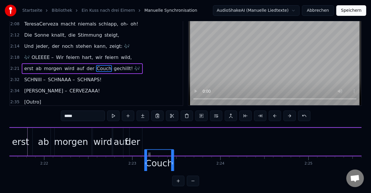
drag, startPoint x: 278, startPoint y: 155, endPoint x: 154, endPoint y: 132, distance: 126.7
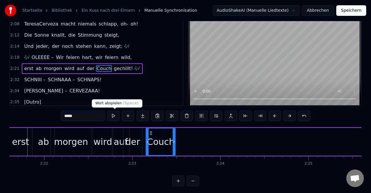
click at [116, 113] on button at bounding box center [113, 116] width 12 height 11
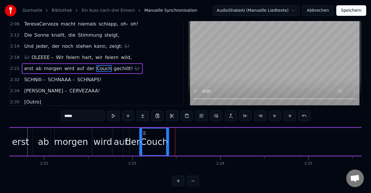
drag, startPoint x: 150, startPoint y: 132, endPoint x: 144, endPoint y: 132, distance: 6.5
click at [144, 132] on icon at bounding box center [144, 133] width 5 height 5
click at [115, 119] on button at bounding box center [113, 116] width 12 height 11
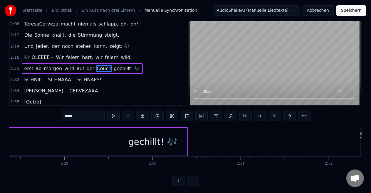
scroll to position [0, 13084]
click at [165, 142] on div "gechillt! 🎶" at bounding box center [152, 142] width 49 height 13
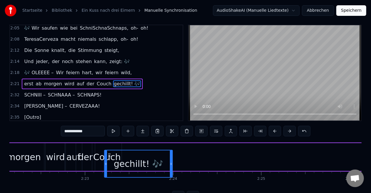
scroll to position [7, 0]
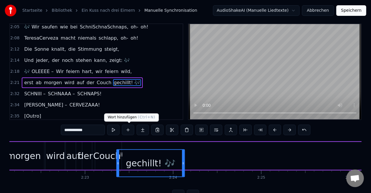
drag, startPoint x: 122, startPoint y: 152, endPoint x: 122, endPoint y: 134, distance: 18.2
click at [122, 134] on div "0:00 [PERSON_NAME]… 0:02 Ich glaub, ich liebe dich. 0:03 Oder war das die Sangr…" at bounding box center [185, 112] width 352 height 177
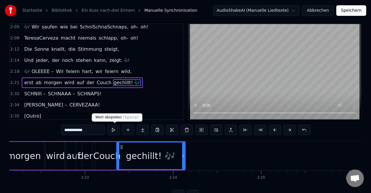
click at [114, 131] on button at bounding box center [113, 130] width 12 height 11
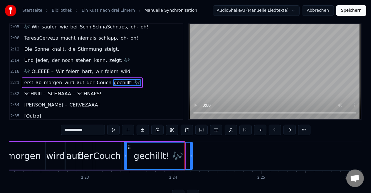
drag, startPoint x: 122, startPoint y: 147, endPoint x: 129, endPoint y: 147, distance: 7.7
click at [129, 147] on icon at bounding box center [129, 147] width 5 height 5
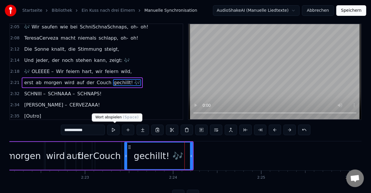
click at [118, 133] on button at bounding box center [113, 130] width 12 height 11
click at [101, 151] on div "Couch" at bounding box center [107, 156] width 28 height 13
type input "*****"
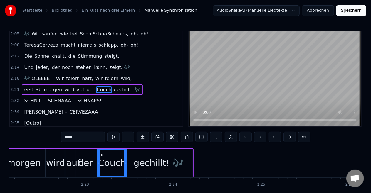
drag, startPoint x: 96, startPoint y: 154, endPoint x: 102, endPoint y: 154, distance: 5.3
click at [102, 154] on icon at bounding box center [102, 154] width 5 height 5
click at [116, 140] on button at bounding box center [113, 137] width 12 height 11
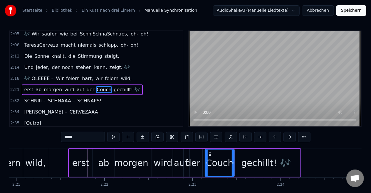
scroll to position [0, 12426]
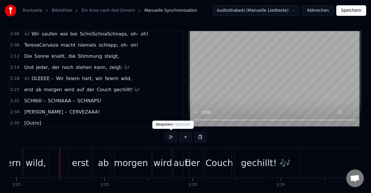
click at [171, 138] on button at bounding box center [171, 137] width 12 height 11
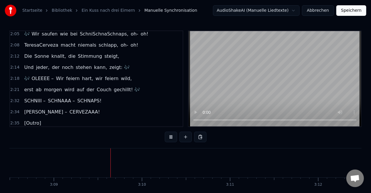
scroll to position [0, 16615]
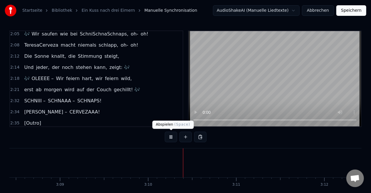
click at [168, 138] on button at bounding box center [171, 137] width 12 height 11
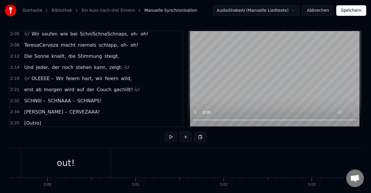
scroll to position [0, 15742]
click at [187, 119] on div "0:00 [PERSON_NAME]… 0:02 Ich glaub, ich liebe dich. 0:03 Oder war das die Sangr…" at bounding box center [185, 79] width 352 height 97
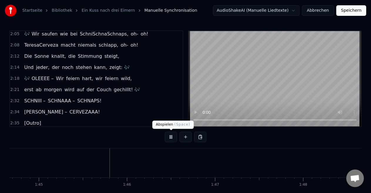
scroll to position [0, 9238]
click at [172, 138] on button at bounding box center [171, 137] width 12 height 11
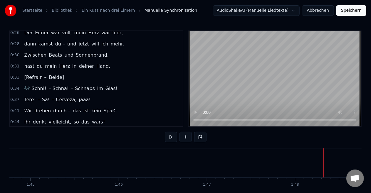
scroll to position [0, 0]
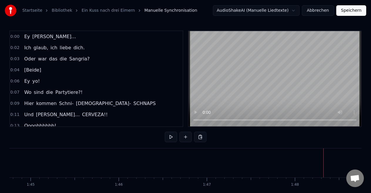
click at [29, 67] on span "[Beide]" at bounding box center [33, 70] width 18 height 7
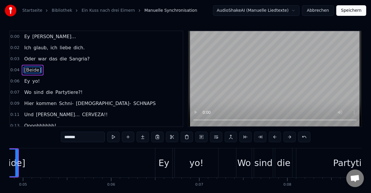
scroll to position [0, 389]
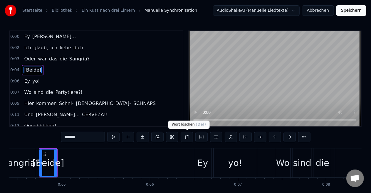
click at [187, 139] on button at bounding box center [187, 137] width 12 height 11
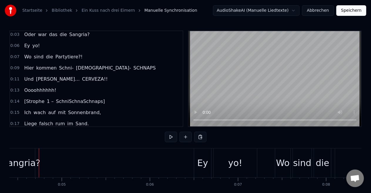
scroll to position [27, 0]
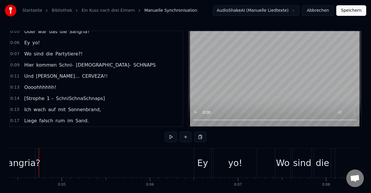
click at [56, 96] on span "SchniSchnaSchnaps]" at bounding box center [81, 98] width 50 height 7
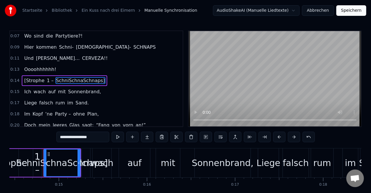
scroll to position [0, 1277]
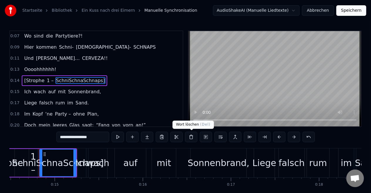
click at [192, 138] on button at bounding box center [191, 137] width 12 height 11
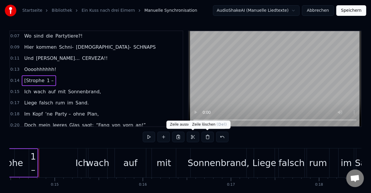
drag, startPoint x: 192, startPoint y: 138, endPoint x: 208, endPoint y: 138, distance: 15.3
click at [208, 138] on div at bounding box center [186, 137] width 86 height 11
click at [208, 138] on button at bounding box center [208, 137] width 12 height 11
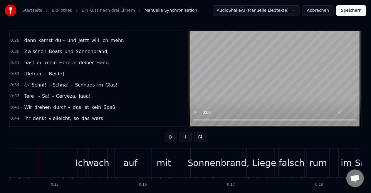
scroll to position [164, 0]
click at [48, 70] on span "Beide]" at bounding box center [56, 73] width 16 height 7
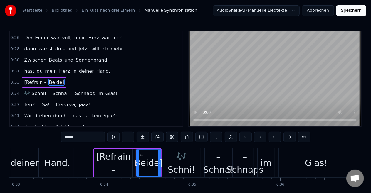
scroll to position [0, 3000]
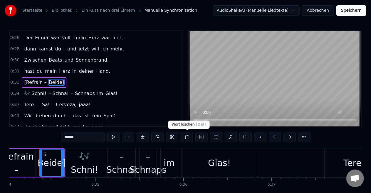
click at [187, 140] on button at bounding box center [187, 137] width 12 height 11
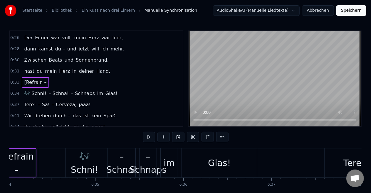
click at [187, 140] on button at bounding box center [193, 137] width 12 height 11
click at [207, 138] on button at bounding box center [208, 137] width 12 height 11
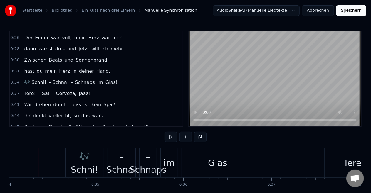
click at [25, 79] on span "🎶 Schni!" at bounding box center [35, 82] width 23 height 7
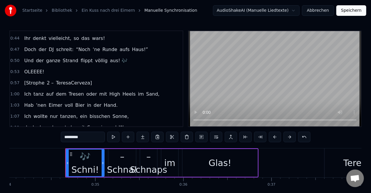
click at [59, 80] on span "TeresaCerveza]" at bounding box center [74, 83] width 37 height 7
type input "**********"
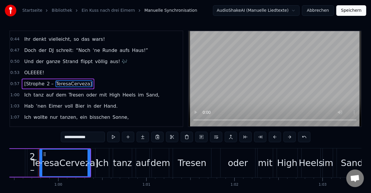
scroll to position [29, 0]
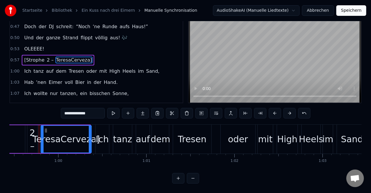
drag, startPoint x: 44, startPoint y: 124, endPoint x: 46, endPoint y: 146, distance: 22.1
click at [46, 146] on div "TeresaCerveza]" at bounding box center [66, 139] width 50 height 27
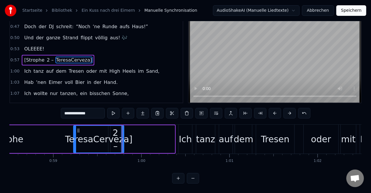
scroll to position [0, 5156]
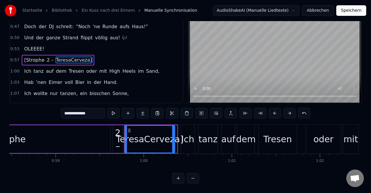
drag, startPoint x: 46, startPoint y: 124, endPoint x: 129, endPoint y: 148, distance: 86.1
click at [129, 148] on div "TeresaCerveza]" at bounding box center [150, 139] width 50 height 27
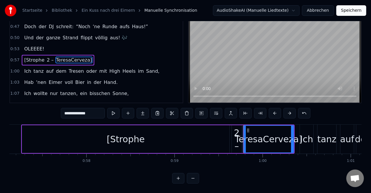
scroll to position [0, 5037]
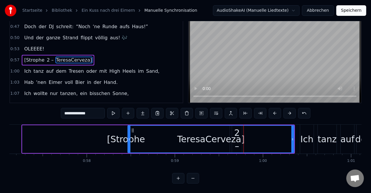
drag, startPoint x: 245, startPoint y: 135, endPoint x: 125, endPoint y: 143, distance: 120.5
click at [125, 143] on div "[Strophe 2 – TeresaCerveza]" at bounding box center [158, 139] width 274 height 29
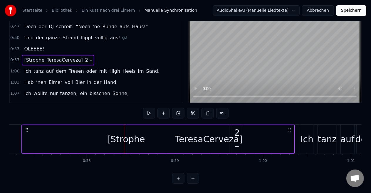
drag, startPoint x: 118, startPoint y: 136, endPoint x: 96, endPoint y: 135, distance: 21.2
click at [96, 135] on div "[Strophe" at bounding box center [126, 140] width 208 height 28
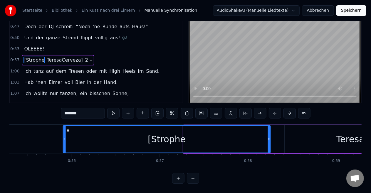
scroll to position [0, 4872]
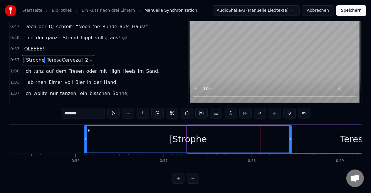
drag, startPoint x: 67, startPoint y: 128, endPoint x: 86, endPoint y: 132, distance: 19.1
click at [86, 132] on div "[Strophe" at bounding box center [188, 139] width 207 height 27
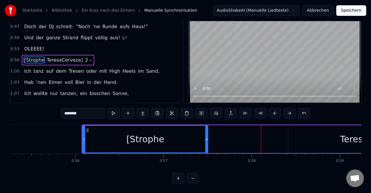
drag, startPoint x: 288, startPoint y: 136, endPoint x: 198, endPoint y: 143, distance: 90.5
click at [198, 143] on div "[Strophe" at bounding box center [145, 139] width 125 height 27
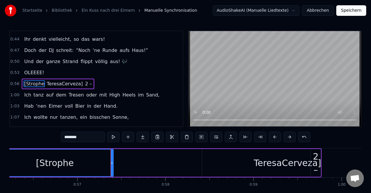
scroll to position [0, 4958]
click at [282, 167] on div "TeresaCerveza]" at bounding box center [288, 163] width 68 height 13
type input "**********"
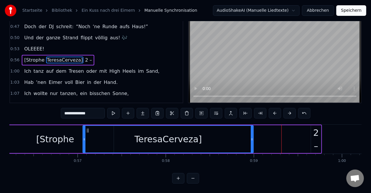
drag, startPoint x: 207, startPoint y: 155, endPoint x: 91, endPoint y: 128, distance: 119.8
click at [91, 128] on div "TeresaCerveza]" at bounding box center [168, 139] width 170 height 27
drag, startPoint x: 317, startPoint y: 125, endPoint x: 299, endPoint y: 133, distance: 19.9
click at [299, 133] on div "[Strophe TeresaCerveza] 2 –" at bounding box center [159, 139] width 327 height 29
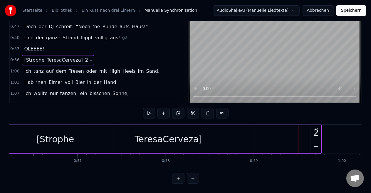
click at [317, 128] on div "2 –" at bounding box center [316, 139] width 10 height 26
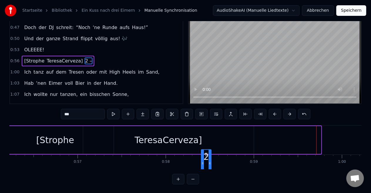
scroll to position [23, 0]
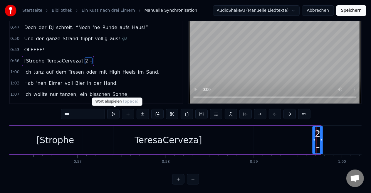
drag, startPoint x: 315, startPoint y: 153, endPoint x: 119, endPoint y: 119, distance: 198.9
click at [119, 119] on div "0:00 [PERSON_NAME]… 0:02 Ich glaub, ich liebe dich. 0:03 Oder war das die Sangr…" at bounding box center [185, 96] width 352 height 177
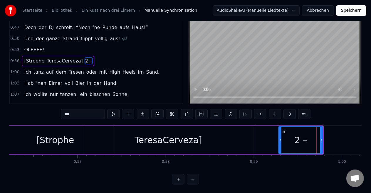
drag, startPoint x: 315, startPoint y: 134, endPoint x: 281, endPoint y: 148, distance: 36.8
click at [281, 148] on div at bounding box center [280, 140] width 2 height 27
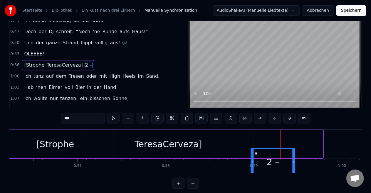
scroll to position [21, 0]
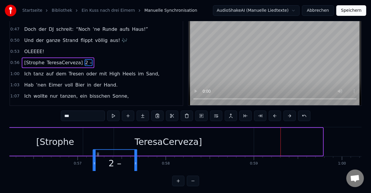
drag, startPoint x: 284, startPoint y: 153, endPoint x: 98, endPoint y: 129, distance: 187.4
click at [98, 129] on div "[Strophe TeresaCerveza] 2 –" at bounding box center [160, 142] width 328 height 29
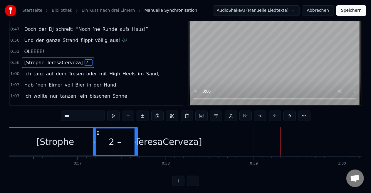
click at [29, 146] on div "[Strophe" at bounding box center [54, 142] width 117 height 28
type input "********"
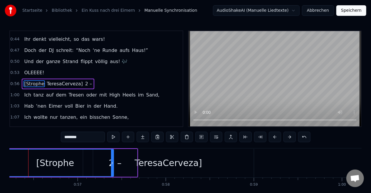
scroll to position [0, 4947]
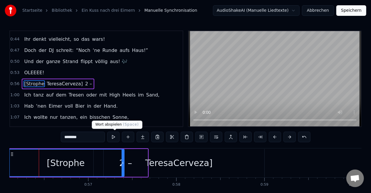
click at [115, 138] on button at bounding box center [113, 137] width 12 height 11
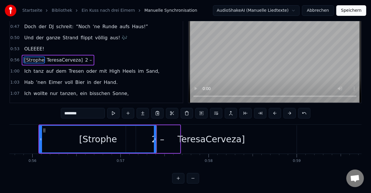
scroll to position [29, 0]
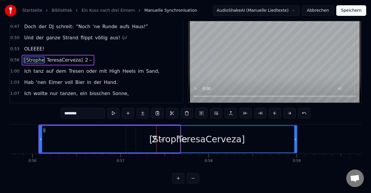
drag, startPoint x: 155, startPoint y: 136, endPoint x: 296, endPoint y: 137, distance: 140.5
click at [296, 137] on div at bounding box center [296, 139] width 2 height 27
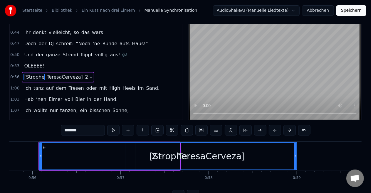
scroll to position [0, 0]
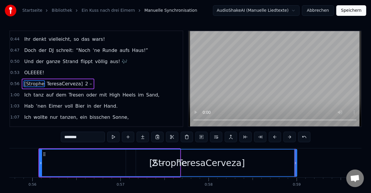
drag, startPoint x: 165, startPoint y: 164, endPoint x: 138, endPoint y: 163, distance: 26.5
click at [138, 163] on div "[Strophe" at bounding box center [168, 163] width 257 height 27
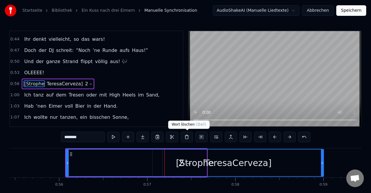
click at [187, 141] on button at bounding box center [187, 137] width 12 height 11
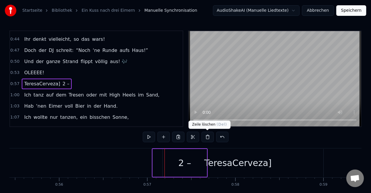
click at [207, 138] on button at bounding box center [208, 137] width 12 height 11
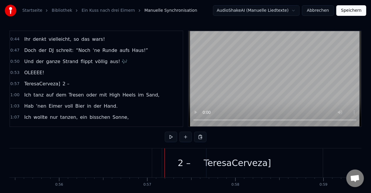
click at [188, 163] on div "2 –" at bounding box center [184, 163] width 13 height 13
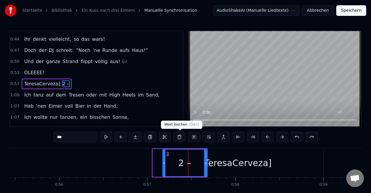
click at [180, 136] on button at bounding box center [179, 137] width 12 height 11
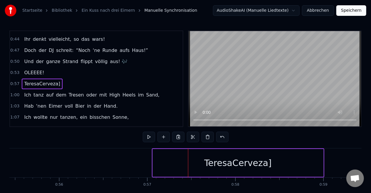
click at [216, 163] on div "TeresaCerveza]" at bounding box center [238, 163] width 68 height 13
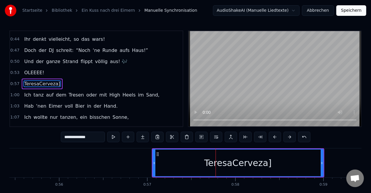
click at [210, 163] on div "TeresaCerveza]" at bounding box center [238, 163] width 68 height 13
click at [146, 139] on button at bounding box center [143, 137] width 12 height 11
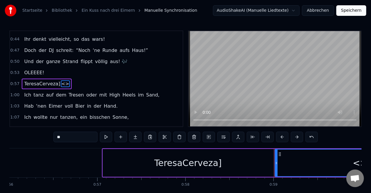
click at [281, 168] on div "<>" at bounding box center [360, 163] width 170 height 27
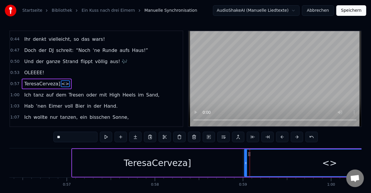
scroll to position [0, 4969]
click at [329, 164] on div "<>" at bounding box center [329, 163] width 15 height 13
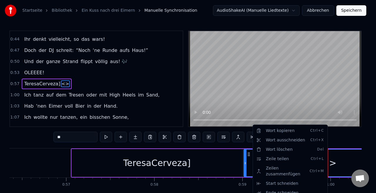
click at [338, 163] on html "Startseite Bibliothek Ein Kuss nach drei Eimern Manuelle Synchronisation AudioS…" at bounding box center [188, 108] width 376 height 217
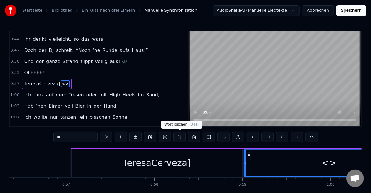
click at [178, 138] on button at bounding box center [179, 137] width 12 height 11
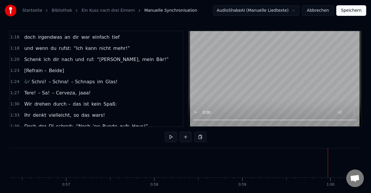
click at [49, 67] on span "Beide]" at bounding box center [56, 70] width 16 height 7
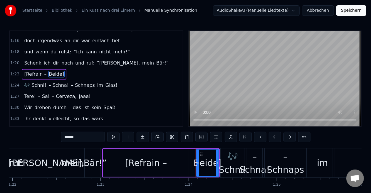
scroll to position [0, 7227]
click at [188, 140] on button at bounding box center [187, 137] width 12 height 11
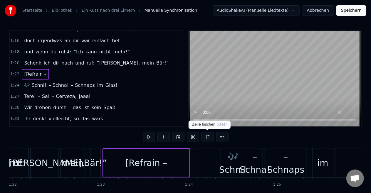
click at [206, 139] on button at bounding box center [208, 137] width 12 height 11
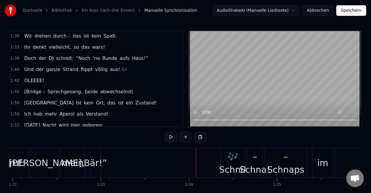
scroll to position [397, 0]
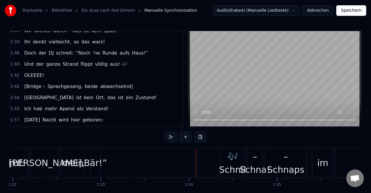
click at [66, 83] on div "[Bridge – Sprechgesang, beide abwechselnd]" at bounding box center [78, 86] width 113 height 11
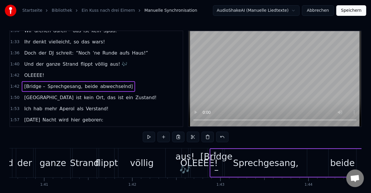
scroll to position [0, 9042]
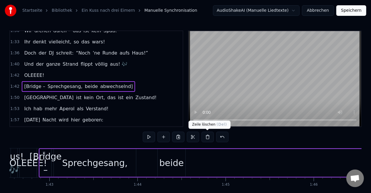
click at [208, 141] on button at bounding box center [208, 137] width 12 height 11
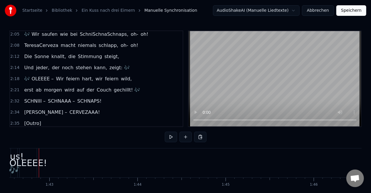
scroll to position [519, 0]
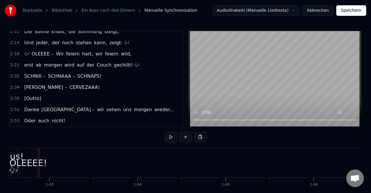
click at [51, 93] on div "2:35 [Outro]" at bounding box center [96, 98] width 173 height 11
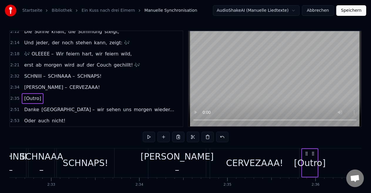
scroll to position [0, 13712]
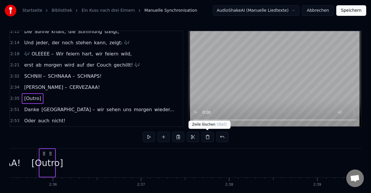
click at [207, 140] on button at bounding box center [208, 137] width 12 height 11
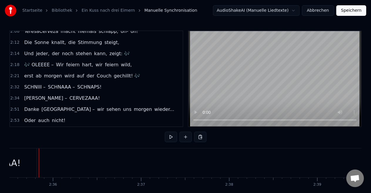
click at [106, 106] on span "sehen" at bounding box center [113, 109] width 15 height 7
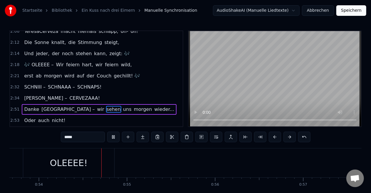
scroll to position [0, 4738]
click at [350, 11] on button "Speichern" at bounding box center [352, 10] width 30 height 11
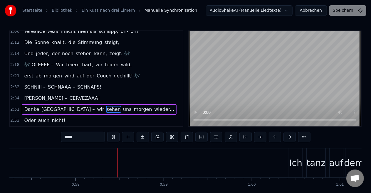
scroll to position [0, 5051]
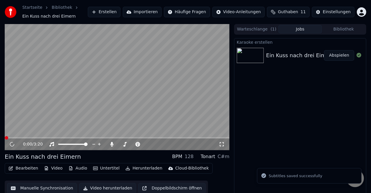
scroll to position [9, 0]
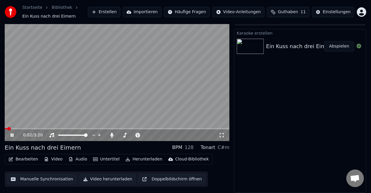
click at [212, 177] on div "Bearbeiten Video Audio Untertitel Herunterladen Cloud-Bibliothek Manuelle Synch…" at bounding box center [117, 170] width 225 height 33
click at [53, 161] on button "Video" at bounding box center [53, 159] width 23 height 8
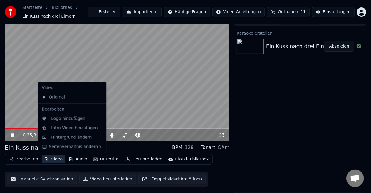
click at [266, 153] on div "Karaoke erstellen Ein Kuss nach drei Eimern Abspielen" at bounding box center [300, 111] width 132 height 164
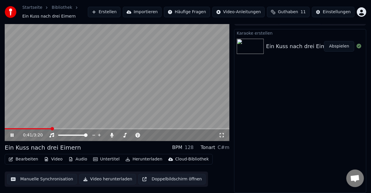
click at [11, 137] on icon at bounding box center [12, 136] width 3 height 4
click at [28, 161] on button "Bearbeiten" at bounding box center [23, 159] width 34 height 8
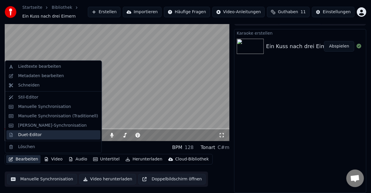
click at [33, 138] on div "Duet-Editor" at bounding box center [30, 135] width 24 height 6
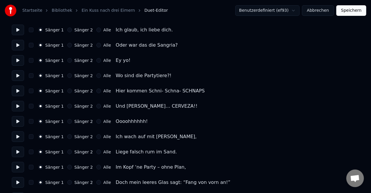
scroll to position [64, 0]
click at [96, 59] on button "Alle" at bounding box center [98, 60] width 5 height 5
click at [96, 76] on button "Alle" at bounding box center [98, 75] width 5 height 5
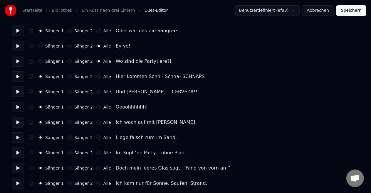
scroll to position [80, 0]
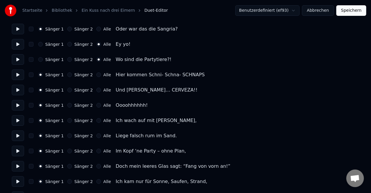
click at [67, 89] on button "Sänger 2" at bounding box center [69, 90] width 5 height 5
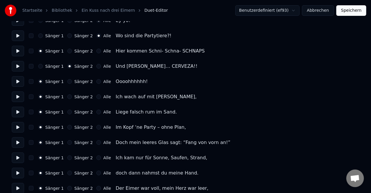
scroll to position [104, 0]
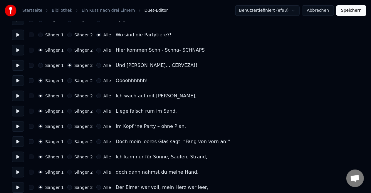
click at [97, 82] on div "Alle" at bounding box center [103, 80] width 15 height 5
click at [96, 82] on button "Alle" at bounding box center [98, 80] width 5 height 5
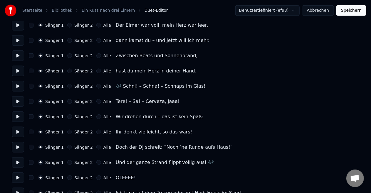
scroll to position [268, 0]
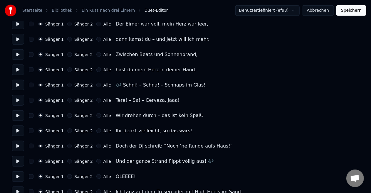
click at [96, 87] on button "Alle" at bounding box center [98, 85] width 5 height 5
click at [96, 102] on button "Alle" at bounding box center [98, 100] width 5 height 5
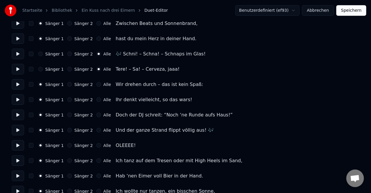
scroll to position [301, 0]
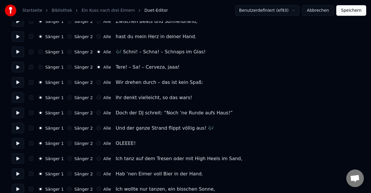
click at [96, 82] on button "Alle" at bounding box center [98, 82] width 5 height 5
click at [96, 99] on button "Alle" at bounding box center [98, 98] width 5 height 5
click at [91, 112] on div "Sänger 1 Sänger 2 Alle" at bounding box center [74, 113] width 73 height 5
click at [96, 114] on button "Alle" at bounding box center [98, 113] width 5 height 5
click at [92, 131] on div "Sänger 1 Sänger 2 Alle Und der ganze Strand flippt völlig aus! 🎶" at bounding box center [186, 128] width 348 height 11
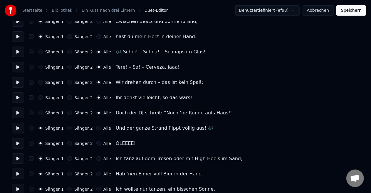
click at [96, 128] on button "Alle" at bounding box center [98, 128] width 5 height 5
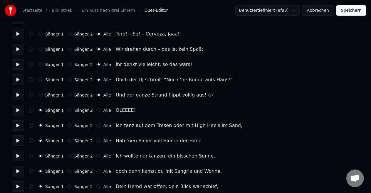
scroll to position [342, 0]
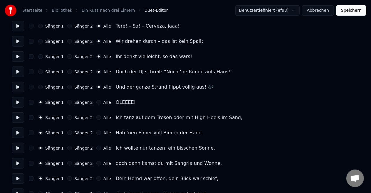
click at [96, 102] on button "Alle" at bounding box center [98, 102] width 5 height 5
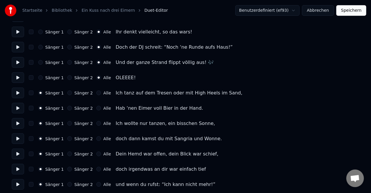
scroll to position [369, 0]
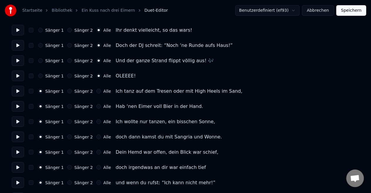
click at [68, 91] on button "Sänger 2" at bounding box center [69, 91] width 5 height 5
click at [68, 108] on button "Sänger 2" at bounding box center [69, 106] width 5 height 5
click at [67, 123] on button "Sänger 2" at bounding box center [69, 122] width 5 height 5
click at [67, 135] on button "Sänger 2" at bounding box center [69, 137] width 5 height 5
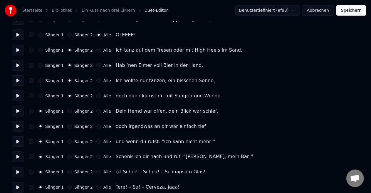
scroll to position [411, 0]
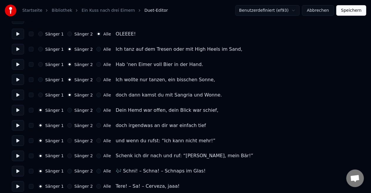
click at [68, 113] on div "Sänger 1 Sänger 2 Alle Dein Hemd war offen, dein Blick war schief," at bounding box center [186, 110] width 348 height 11
click at [67, 112] on button "Sänger 2" at bounding box center [69, 110] width 5 height 5
click at [67, 128] on div "Sänger 1 Sänger 2 Alle doch irgendwas an dir war einfach tief" at bounding box center [186, 126] width 348 height 11
click at [67, 125] on button "Sänger 2" at bounding box center [69, 125] width 5 height 5
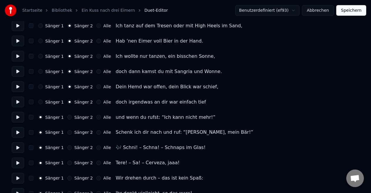
scroll to position [438, 0]
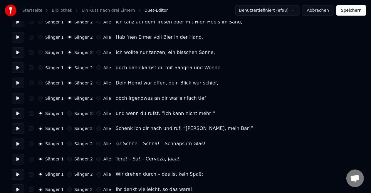
click at [67, 112] on button "Sänger 2" at bounding box center [69, 113] width 5 height 5
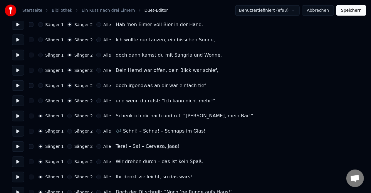
scroll to position [452, 0]
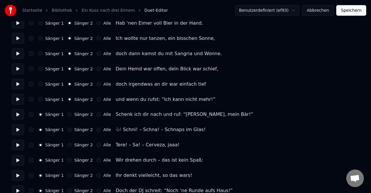
click at [68, 117] on div "Sänger 1 Sänger 2 Alle Schenk ich dir nach und ruf: “[PERSON_NAME], mein Bär!”" at bounding box center [186, 115] width 348 height 11
click at [67, 116] on button "Sänger 2" at bounding box center [69, 115] width 5 height 5
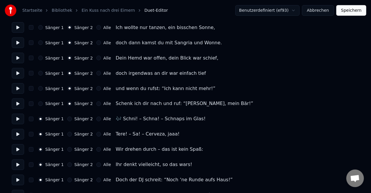
scroll to position [464, 0]
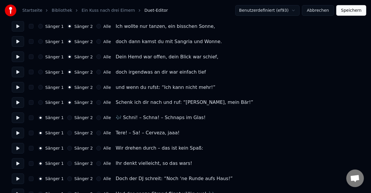
click at [74, 119] on label "Sänger 2" at bounding box center [83, 118] width 19 height 4
click at [72, 119] on button "Sänger 2" at bounding box center [69, 118] width 5 height 5
click at [96, 118] on button "Alle" at bounding box center [98, 118] width 5 height 5
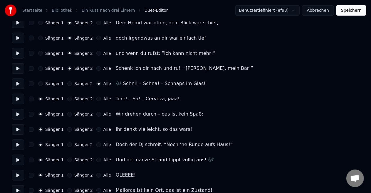
scroll to position [499, 0]
click at [103, 98] on label "Alle" at bounding box center [107, 99] width 8 height 4
click at [99, 98] on button "Alle" at bounding box center [98, 99] width 5 height 5
click at [97, 113] on div "Alle" at bounding box center [103, 114] width 15 height 5
click at [96, 115] on button "Alle" at bounding box center [98, 114] width 5 height 5
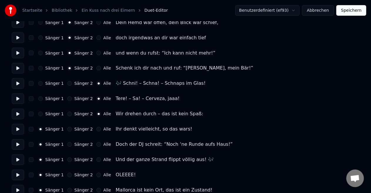
click at [96, 128] on button "Alle" at bounding box center [98, 129] width 5 height 5
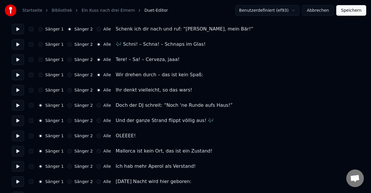
scroll to position [538, 0]
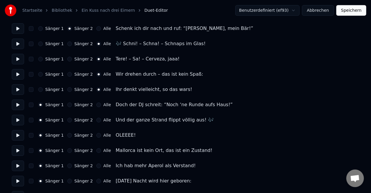
click at [96, 104] on button "Alle" at bounding box center [98, 105] width 5 height 5
click at [94, 124] on div "Sänger 1 Sänger 2 Alle Und der ganze Strand flippt völlig aus! 🎶" at bounding box center [186, 120] width 348 height 11
click at [96, 122] on button "Alle" at bounding box center [98, 120] width 5 height 5
click at [96, 135] on button "Alle" at bounding box center [98, 135] width 5 height 5
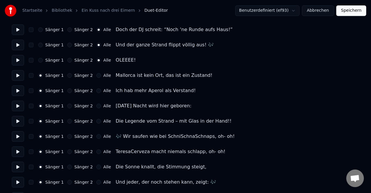
scroll to position [616, 0]
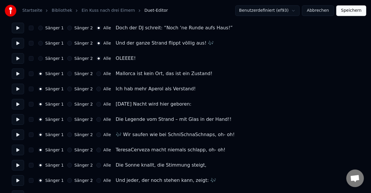
click at [83, 89] on label "Sänger 2" at bounding box center [83, 89] width 19 height 4
click at [72, 89] on button "Sänger 2" at bounding box center [69, 89] width 5 height 5
click at [74, 118] on label "Sänger 2" at bounding box center [83, 120] width 19 height 4
click at [72, 118] on button "Sänger 2" at bounding box center [69, 119] width 5 height 5
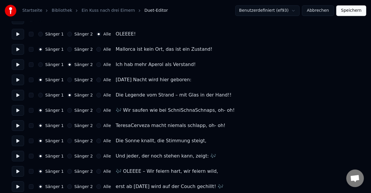
scroll to position [641, 0]
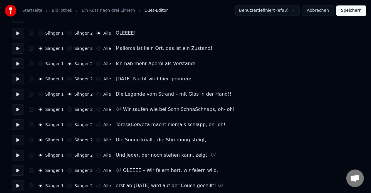
click at [96, 109] on button "Alle" at bounding box center [98, 109] width 5 height 5
click at [68, 123] on button "Sänger 2" at bounding box center [69, 125] width 5 height 5
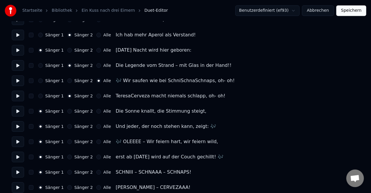
scroll to position [670, 0]
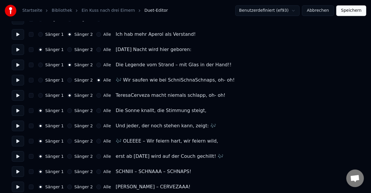
click at [74, 128] on label "Sänger 2" at bounding box center [83, 126] width 19 height 4
click at [72, 128] on button "Sänger 2" at bounding box center [69, 126] width 5 height 5
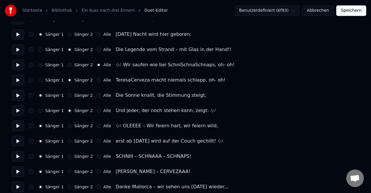
scroll to position [697, 0]
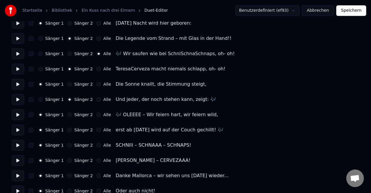
click at [96, 116] on button "Alle" at bounding box center [98, 115] width 5 height 5
click at [96, 129] on button "Alle" at bounding box center [98, 130] width 5 height 5
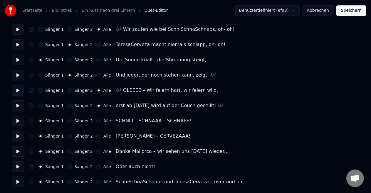
click at [93, 123] on div "Sänger 1 Sänger 2 Alle SCHNIII – SCHNAAA – SCHNAPS!" at bounding box center [186, 121] width 348 height 11
click at [96, 122] on button "Alle" at bounding box center [98, 121] width 5 height 5
click at [96, 136] on button "Alle" at bounding box center [98, 136] width 5 height 5
click at [69, 165] on div "Sänger 2" at bounding box center [80, 167] width 26 height 5
click at [69, 166] on div "Sänger 2" at bounding box center [80, 167] width 26 height 5
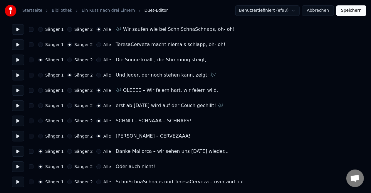
click at [68, 166] on button "Sänger 2" at bounding box center [69, 167] width 5 height 5
click at [96, 181] on button "Alle" at bounding box center [98, 182] width 5 height 5
click at [349, 13] on button "Speichern" at bounding box center [352, 10] width 30 height 11
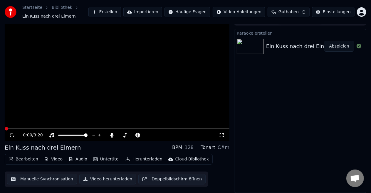
scroll to position [9, 0]
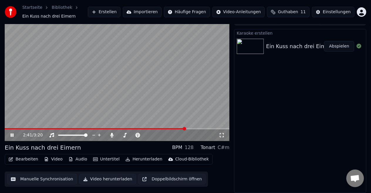
click at [221, 136] on icon at bounding box center [222, 135] width 6 height 5
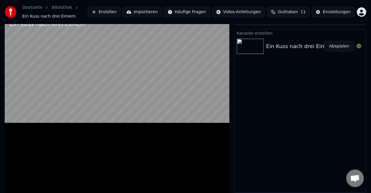
scroll to position [6, 0]
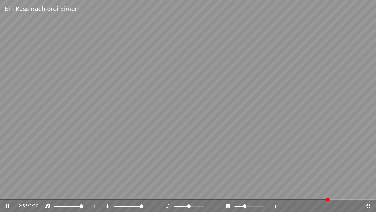
click at [244, 193] on span at bounding box center [245, 206] width 4 height 4
click at [247, 193] on span at bounding box center [248, 206] width 4 height 4
click at [83, 193] on span at bounding box center [82, 206] width 4 height 4
click at [143, 193] on span at bounding box center [142, 206] width 4 height 4
click at [3, 193] on div "3:20 / 3:20" at bounding box center [188, 206] width 372 height 6
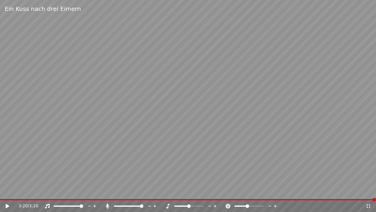
click at [6, 193] on icon at bounding box center [8, 206] width 4 height 4
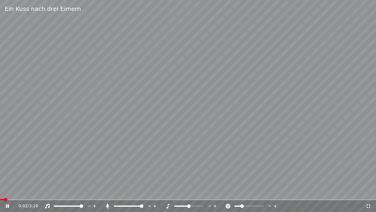
click at [241, 193] on span at bounding box center [242, 206] width 4 height 4
click at [276, 193] on icon at bounding box center [275, 205] width 3 height 3
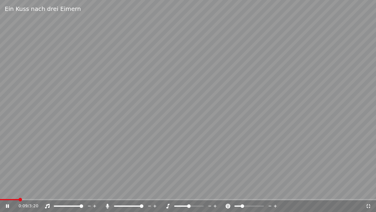
click at [276, 193] on icon at bounding box center [275, 205] width 3 height 3
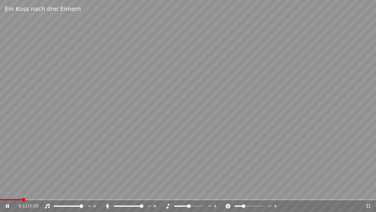
click at [276, 193] on icon at bounding box center [275, 205] width 3 height 3
click at [369, 193] on icon at bounding box center [369, 206] width 4 height 4
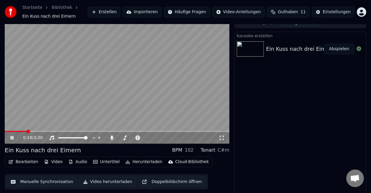
click at [194, 150] on div "102" at bounding box center [189, 150] width 9 height 7
drag, startPoint x: 196, startPoint y: 150, endPoint x: 189, endPoint y: 153, distance: 6.8
click at [189, 153] on div "102" at bounding box center [189, 150] width 9 height 7
click at [158, 138] on span at bounding box center [158, 138] width 4 height 4
click at [267, 153] on div "Karaoke erstellen Ein Kuss nach drei Eimern Abspielen" at bounding box center [300, 114] width 132 height 164
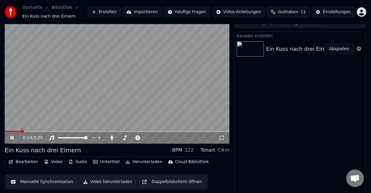
click at [222, 138] on icon at bounding box center [222, 138] width 6 height 5
click at [9, 139] on icon at bounding box center [16, 138] width 14 height 5
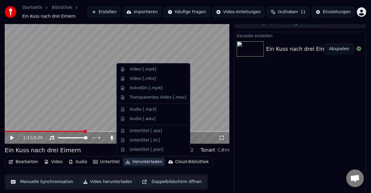
click at [143, 163] on button "Herunterladen" at bounding box center [143, 162] width 41 height 8
click at [145, 81] on div "Video [.mkv]" at bounding box center [143, 79] width 26 height 6
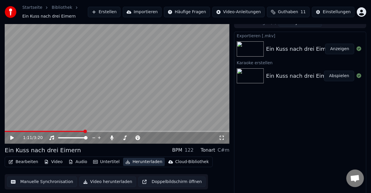
scroll to position [0, 0]
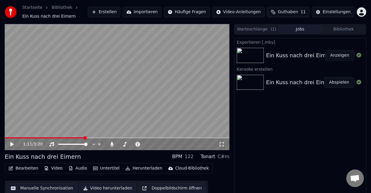
click at [344, 29] on button "Bibliothek" at bounding box center [344, 29] width 44 height 9
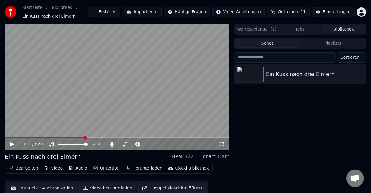
click at [137, 167] on button "Herunterladen" at bounding box center [143, 169] width 41 height 8
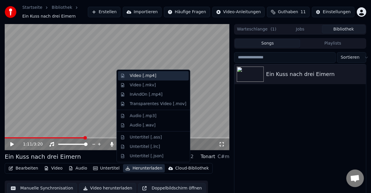
click at [154, 78] on div "Video [.mp4]" at bounding box center [158, 76] width 57 height 6
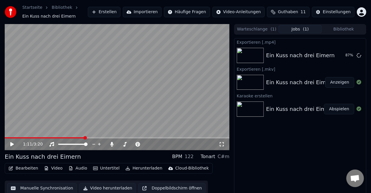
click at [338, 84] on button "Anzeigen" at bounding box center [339, 82] width 29 height 11
